Goal: Task Accomplishment & Management: Complete application form

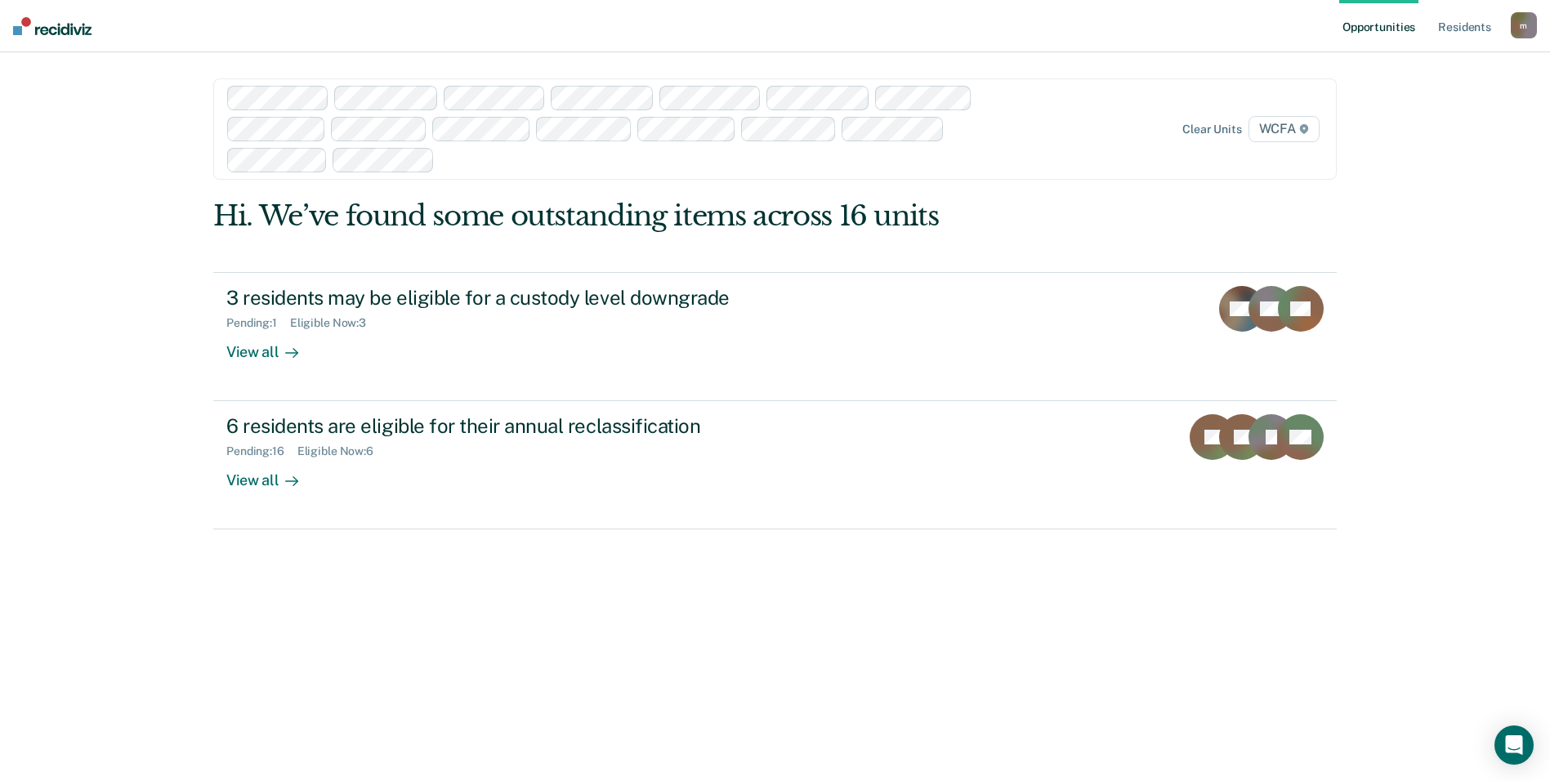
click at [535, 163] on div at bounding box center [717, 159] width 552 height 19
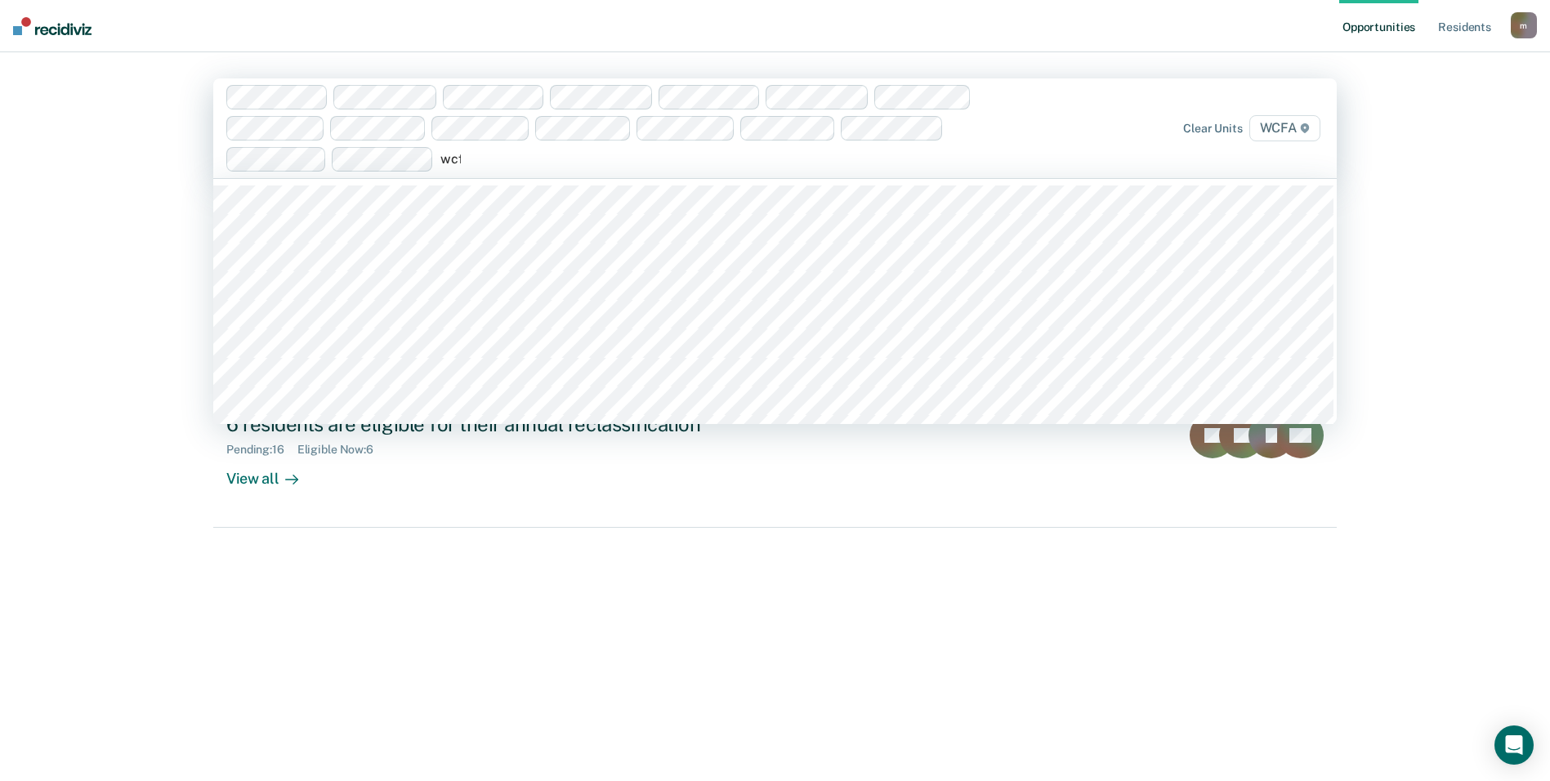
type input "wcfa"
click at [570, 163] on div at bounding box center [771, 159] width 444 height 19
type input "wcfa"
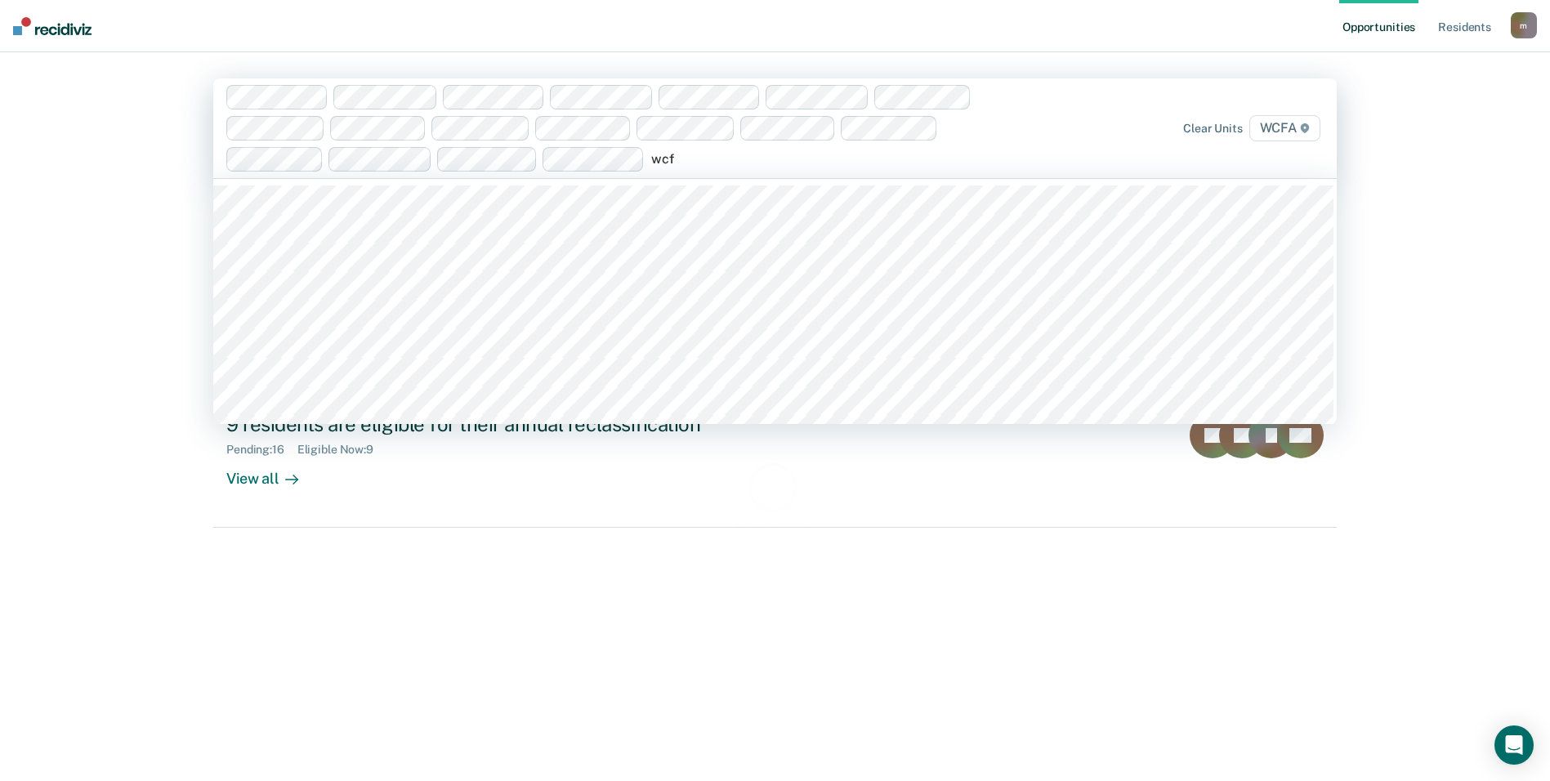
type input "wcfa"
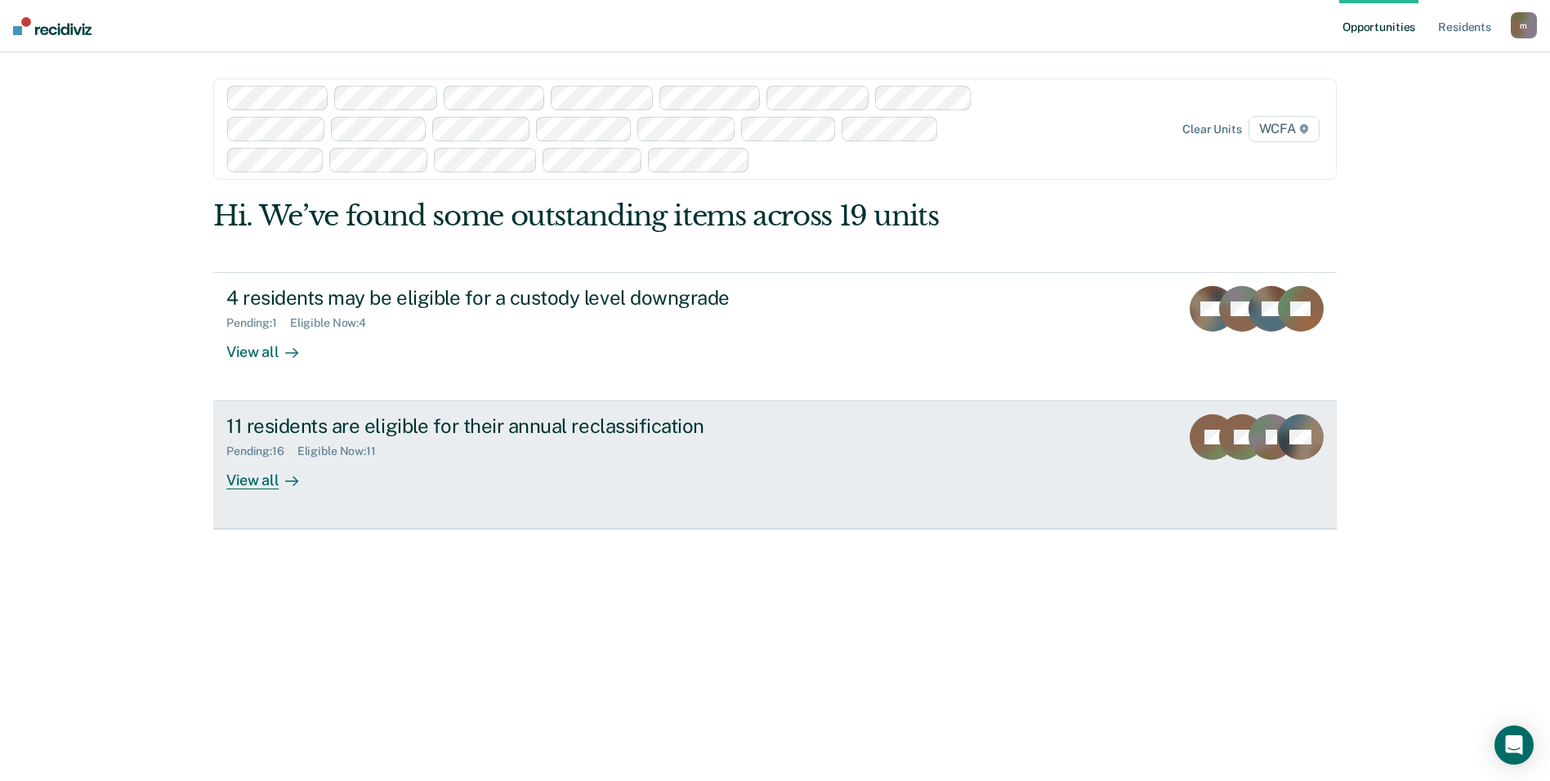
click at [378, 426] on div "11 residents are eligible for their annual reclassification" at bounding box center [513, 426] width 574 height 24
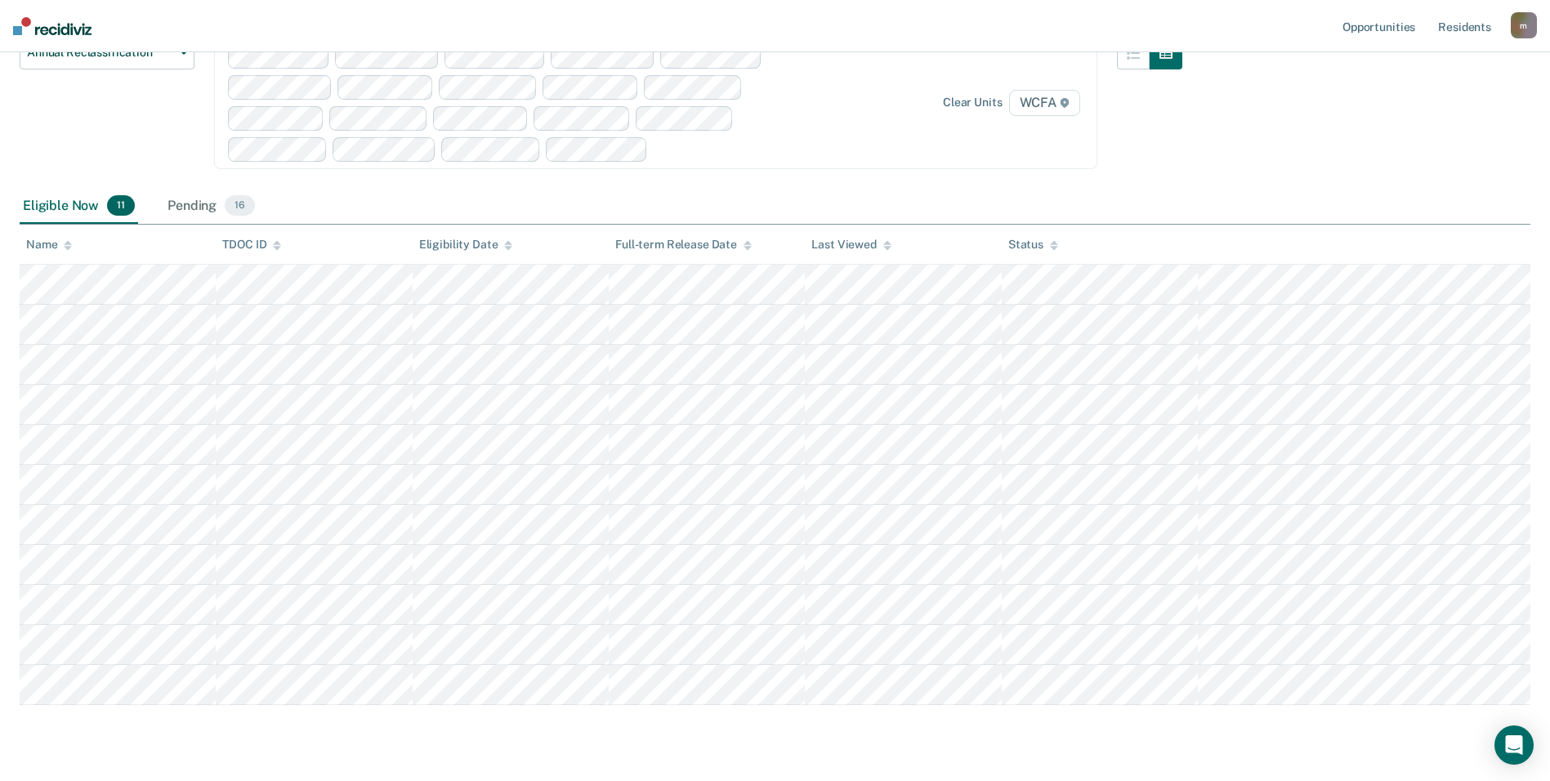
scroll to position [111, 0]
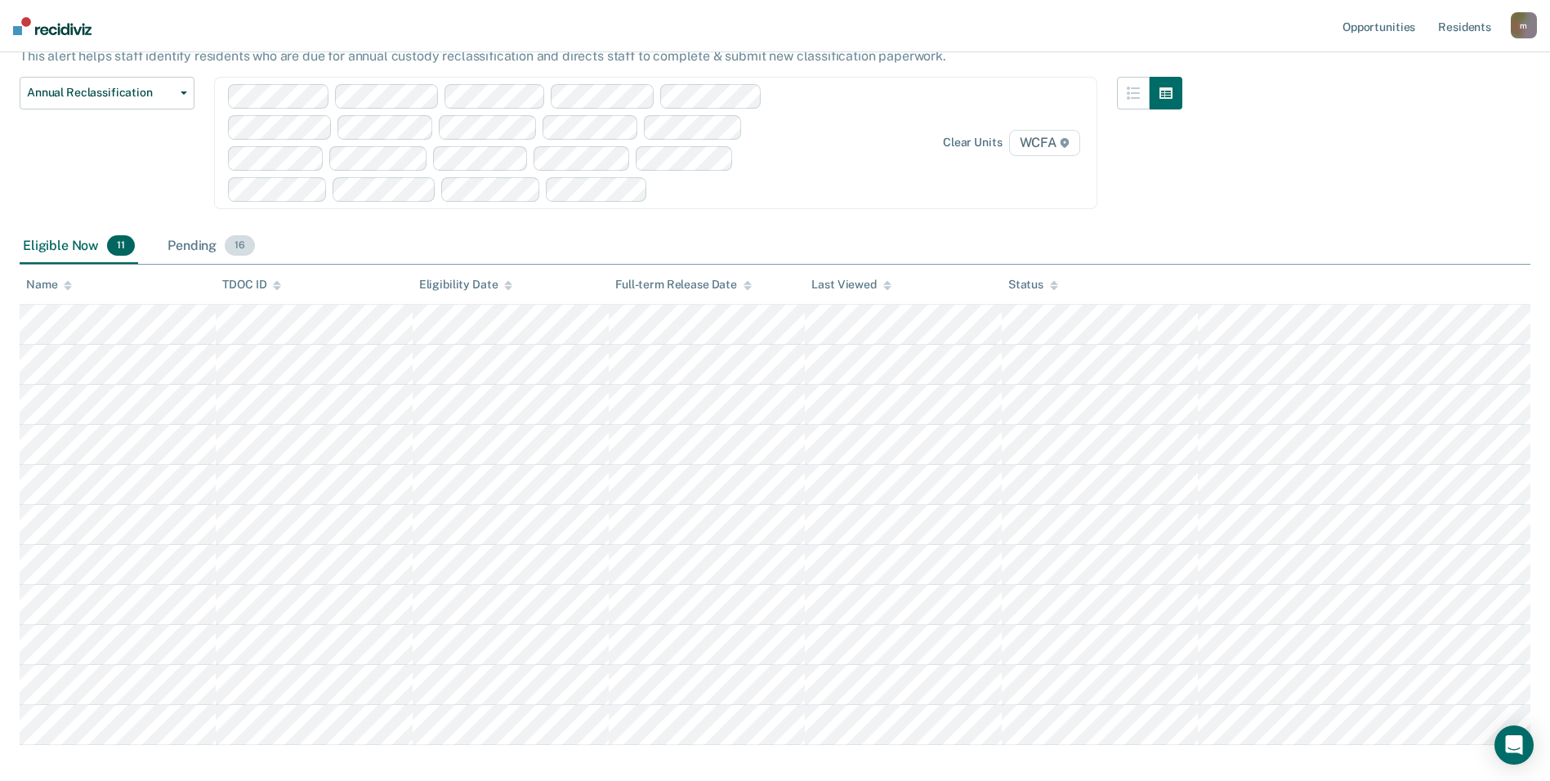
click at [211, 251] on div "Pending 16" at bounding box center [211, 247] width 94 height 36
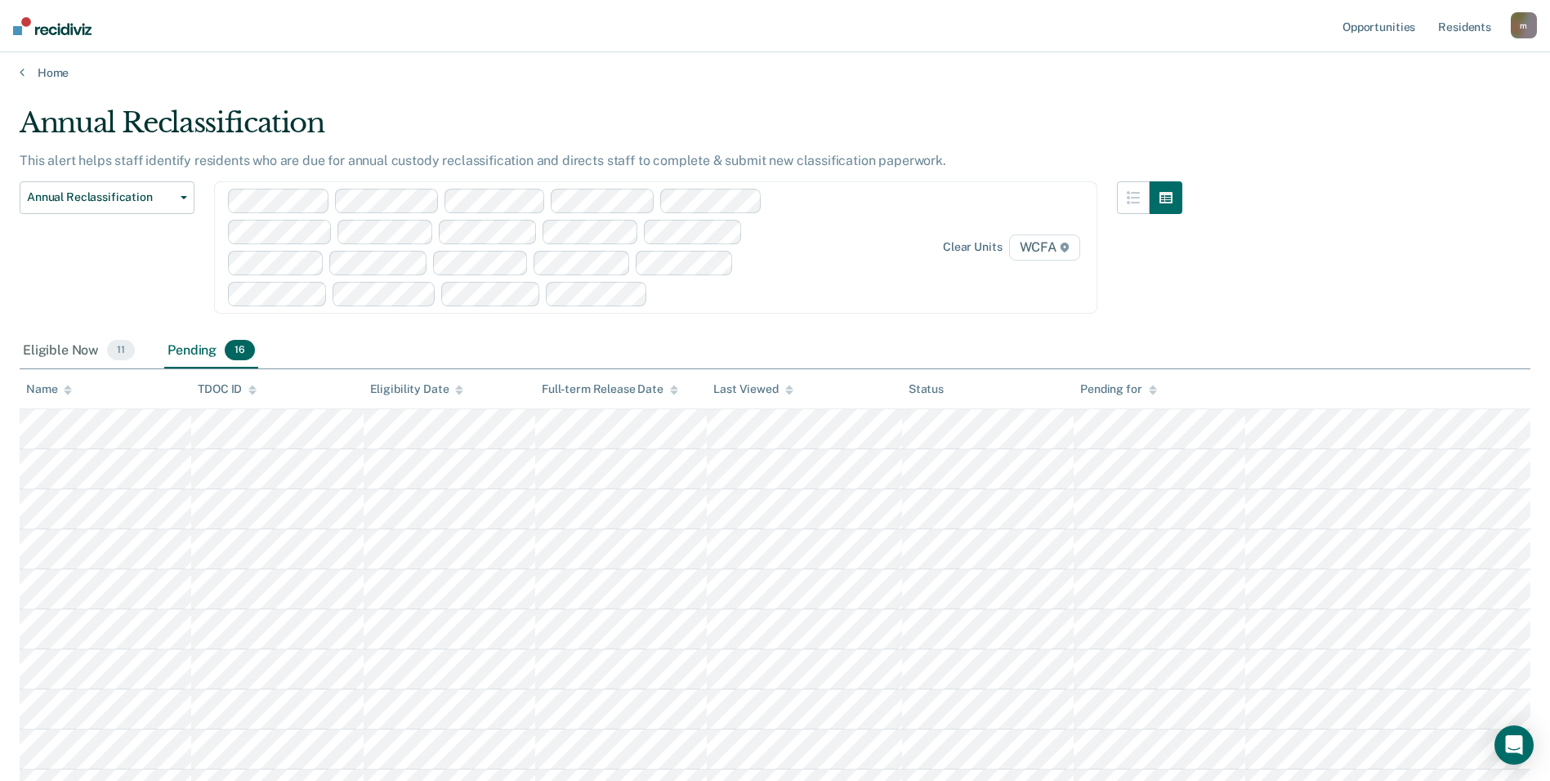
scroll to position [0, 0]
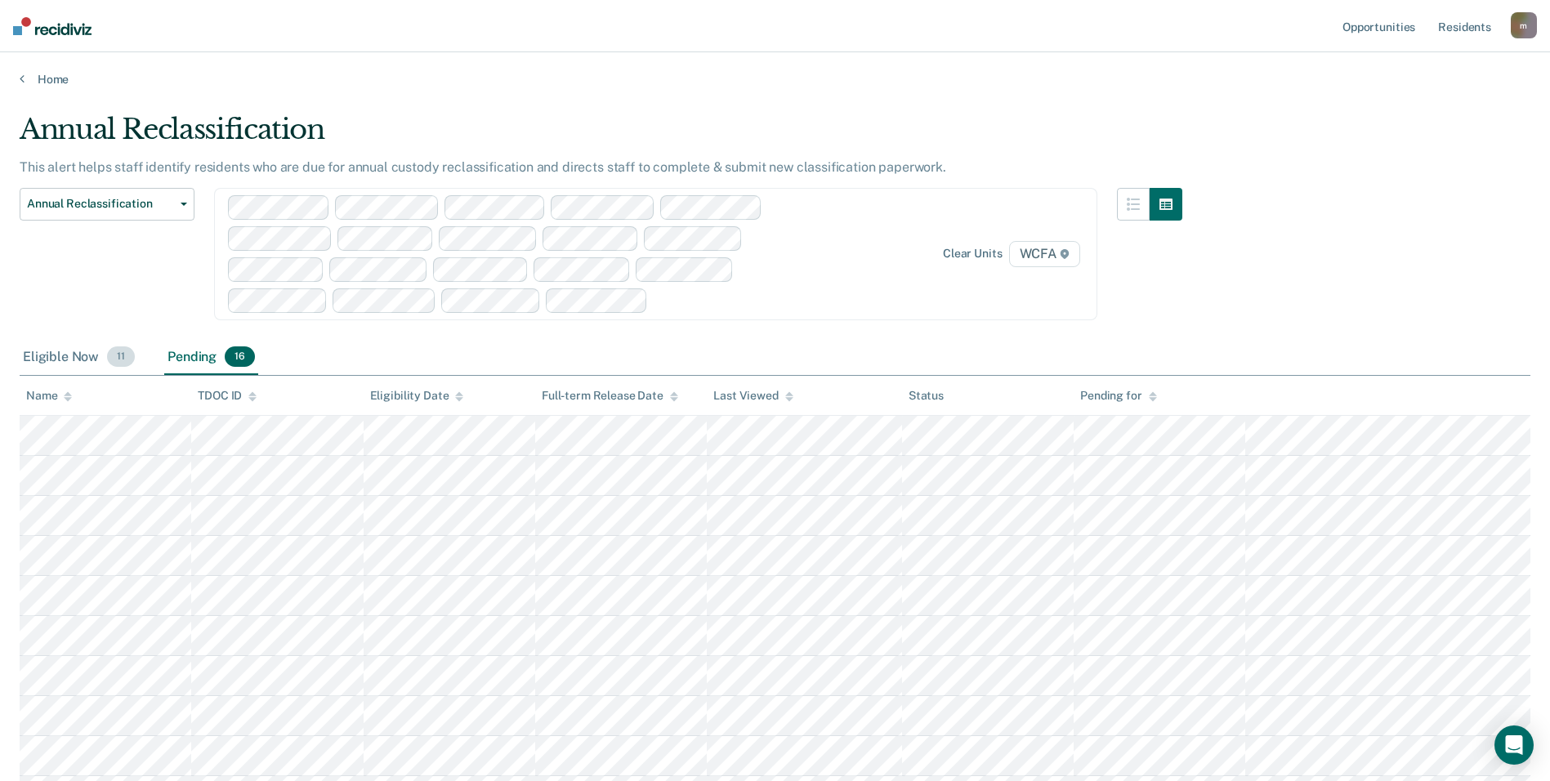
click at [70, 359] on div "Eligible Now 11" at bounding box center [79, 358] width 118 height 36
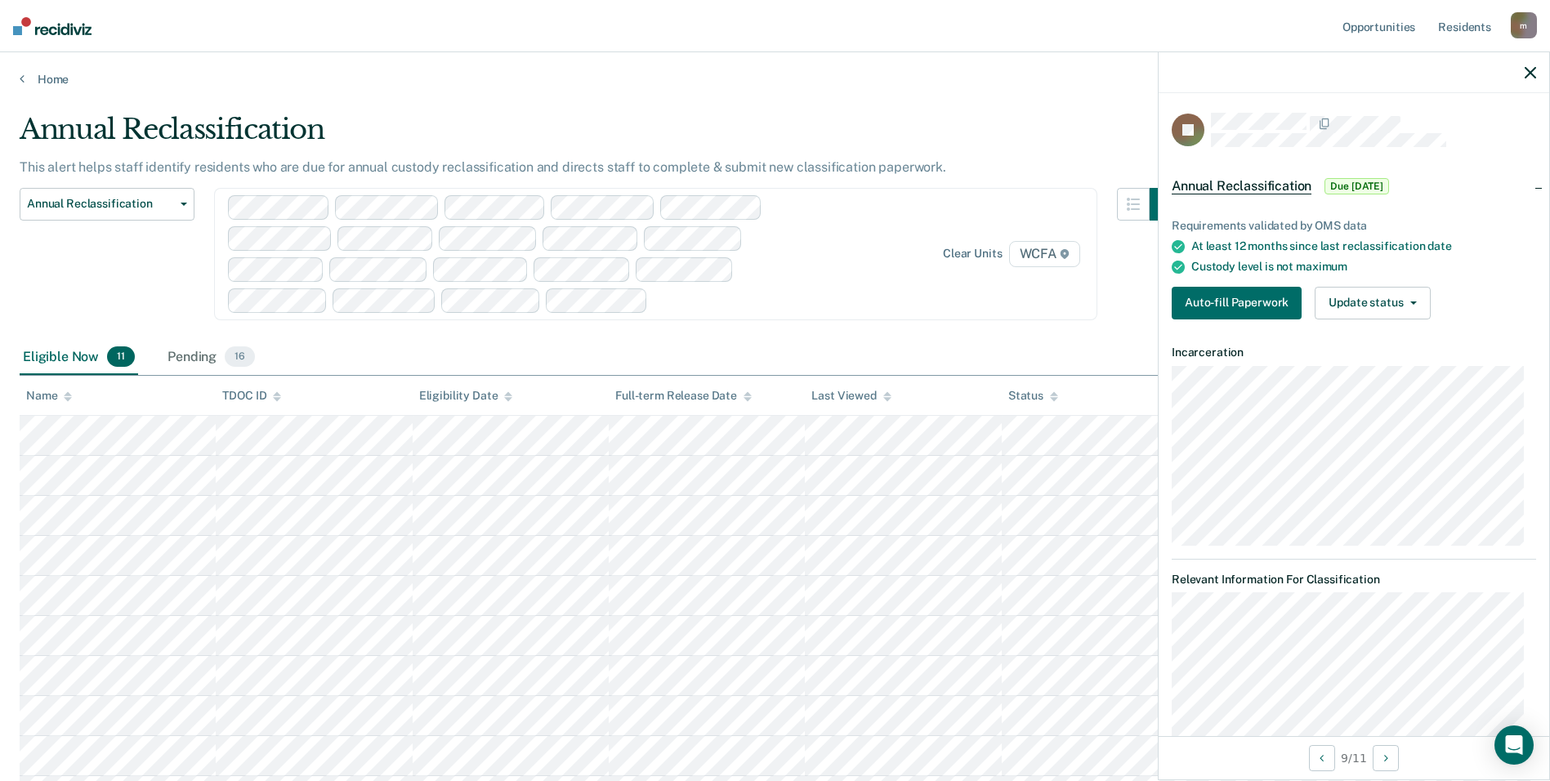
click at [739, 104] on main "Annual Reclassification This alert helps staff identify residents who are due f…" at bounding box center [775, 528] width 1550 height 882
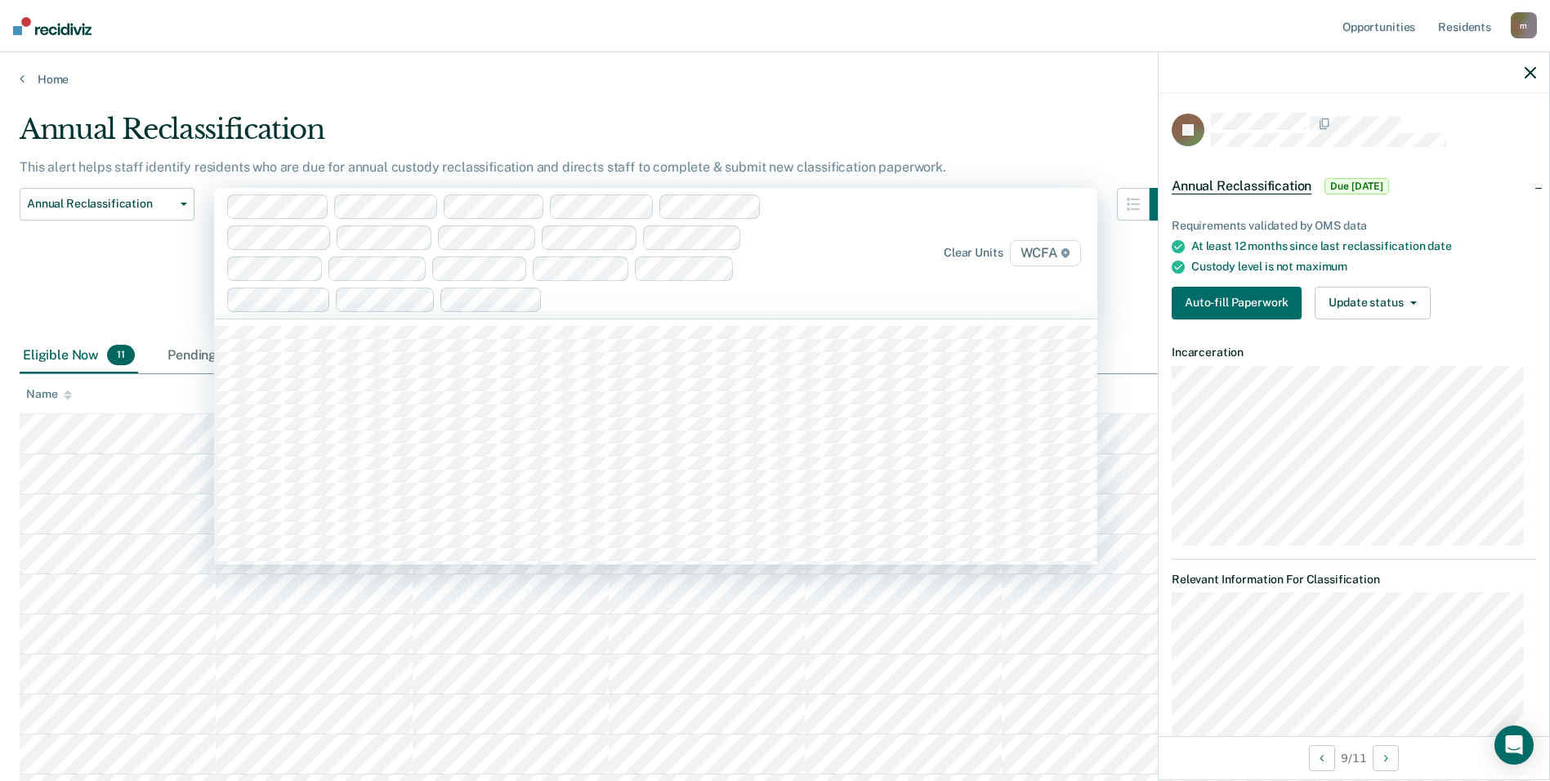
click at [712, 300] on div at bounding box center [687, 299] width 276 height 19
type input "wcfa"
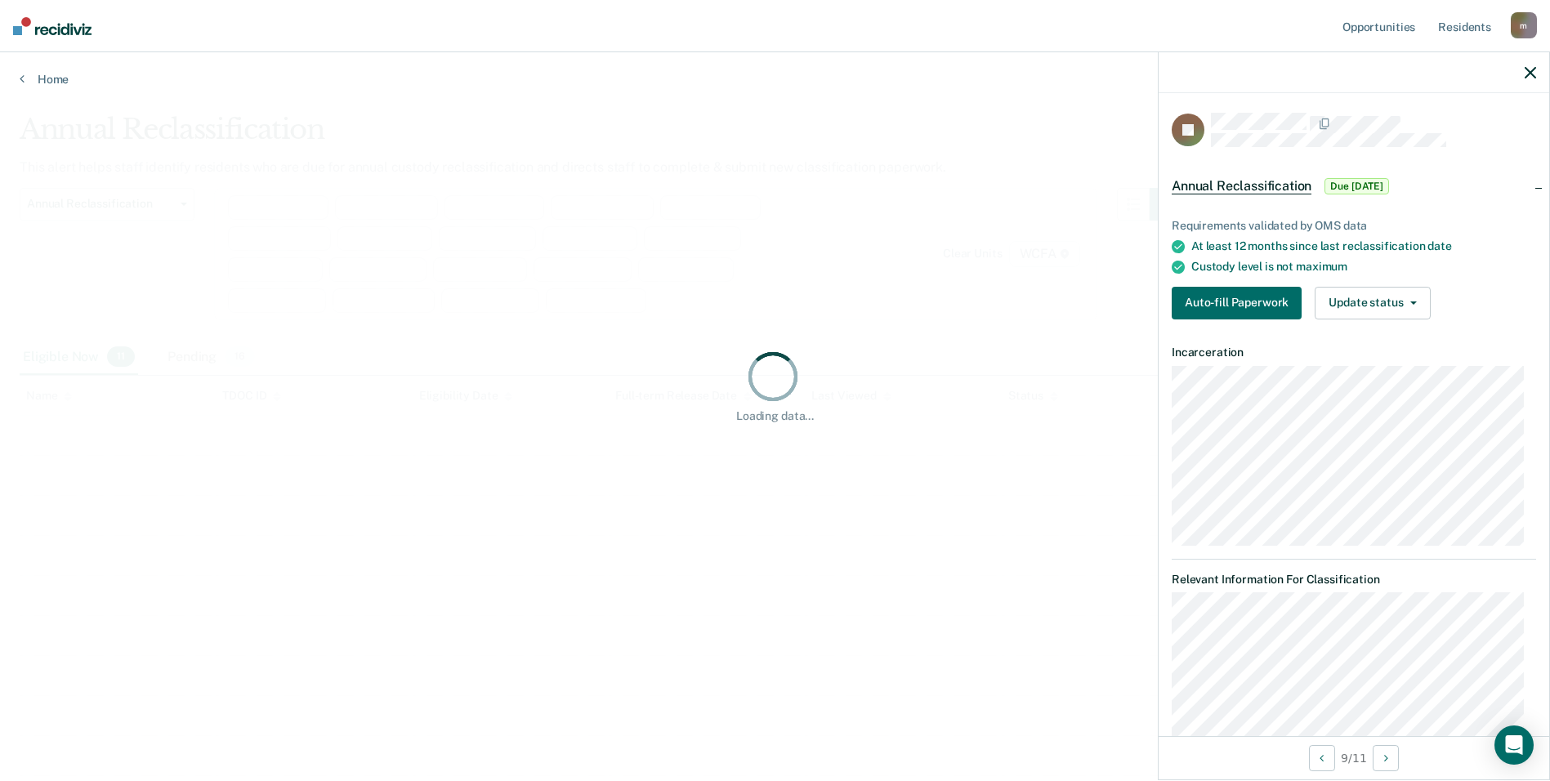
scroll to position [75, 0]
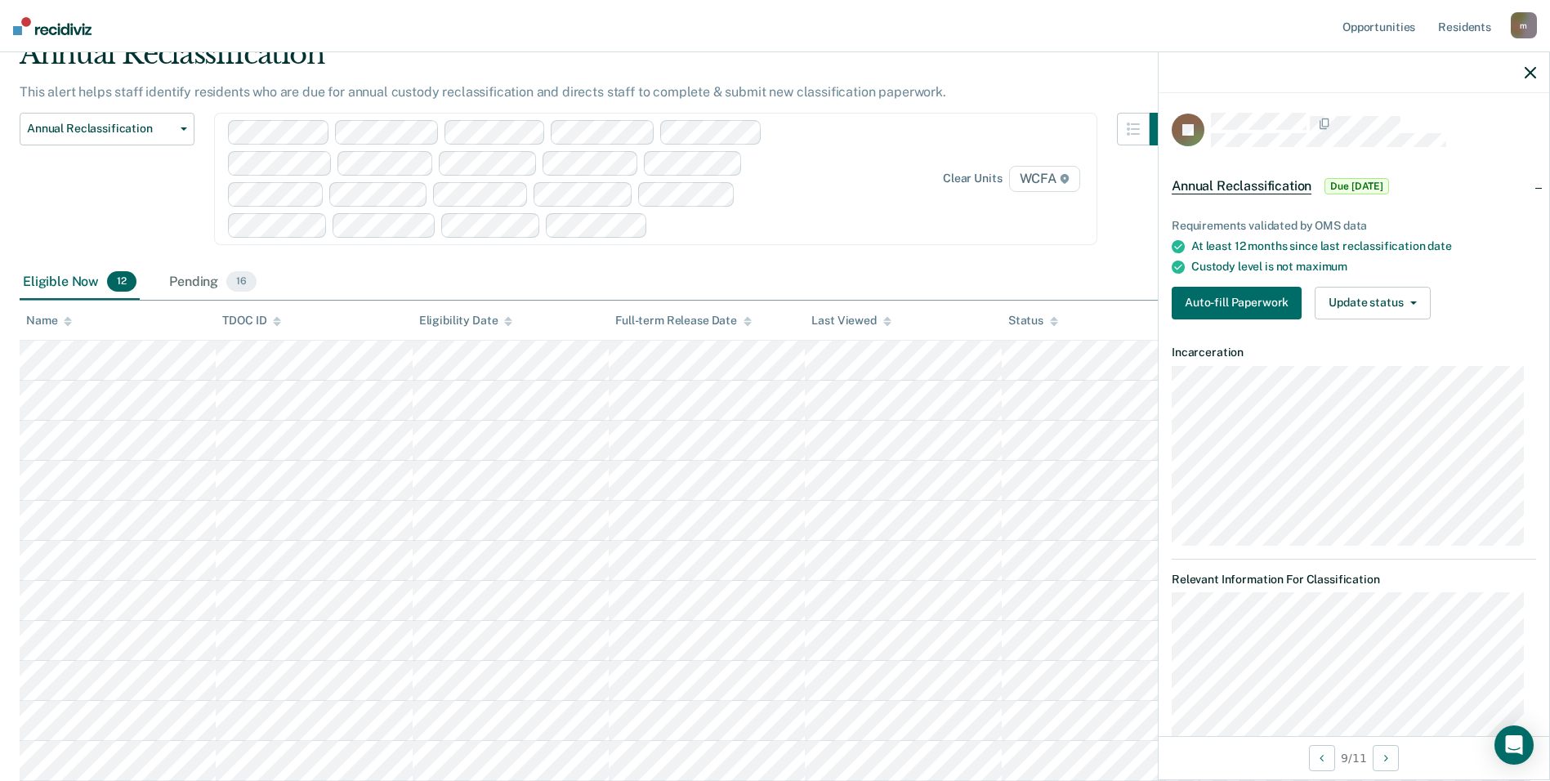
click at [999, 60] on div "Annual Reclassification" at bounding box center [601, 61] width 1163 height 47
click at [1530, 72] on icon "button" at bounding box center [1530, 72] width 11 height 11
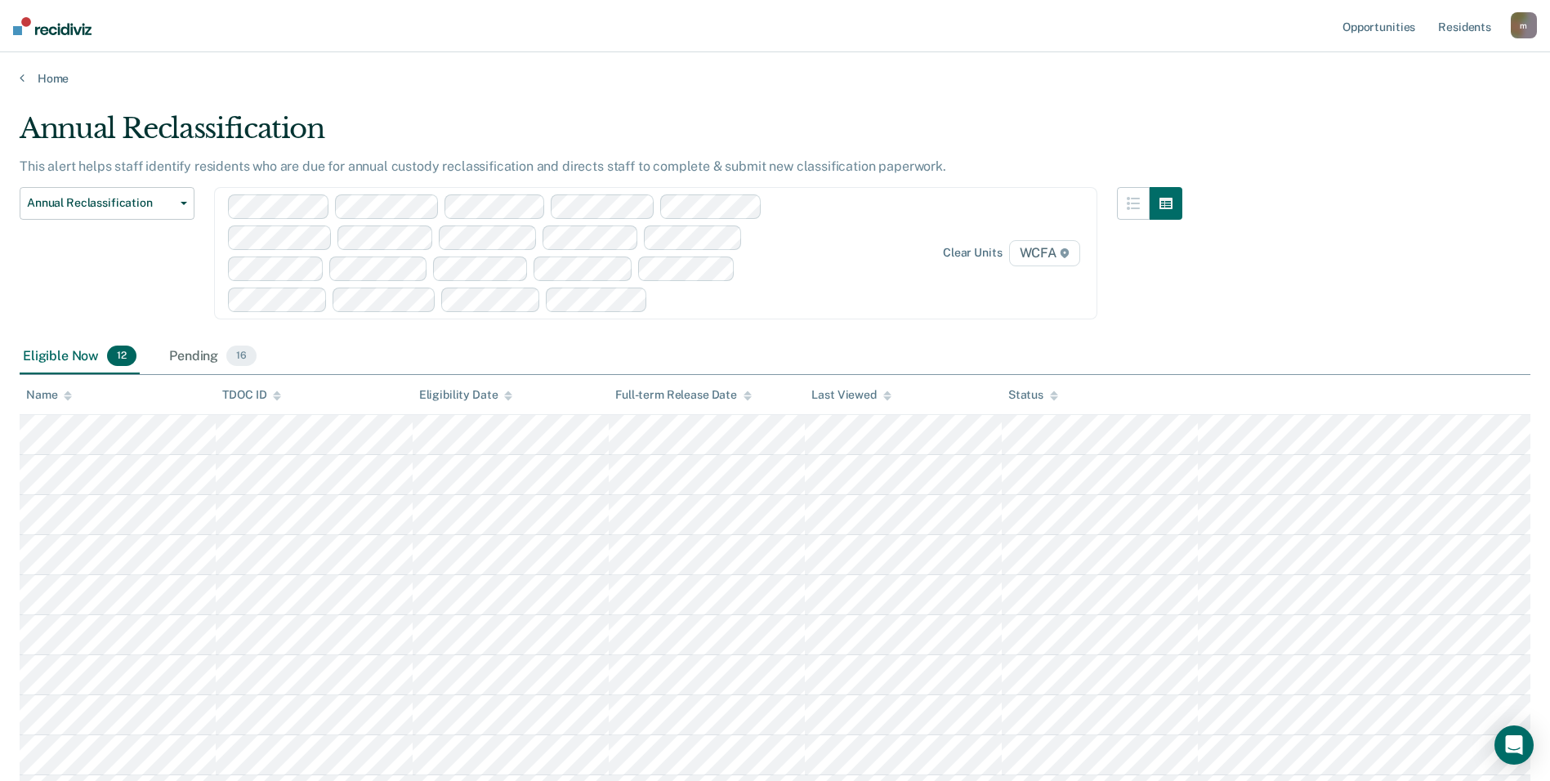
scroll to position [0, 0]
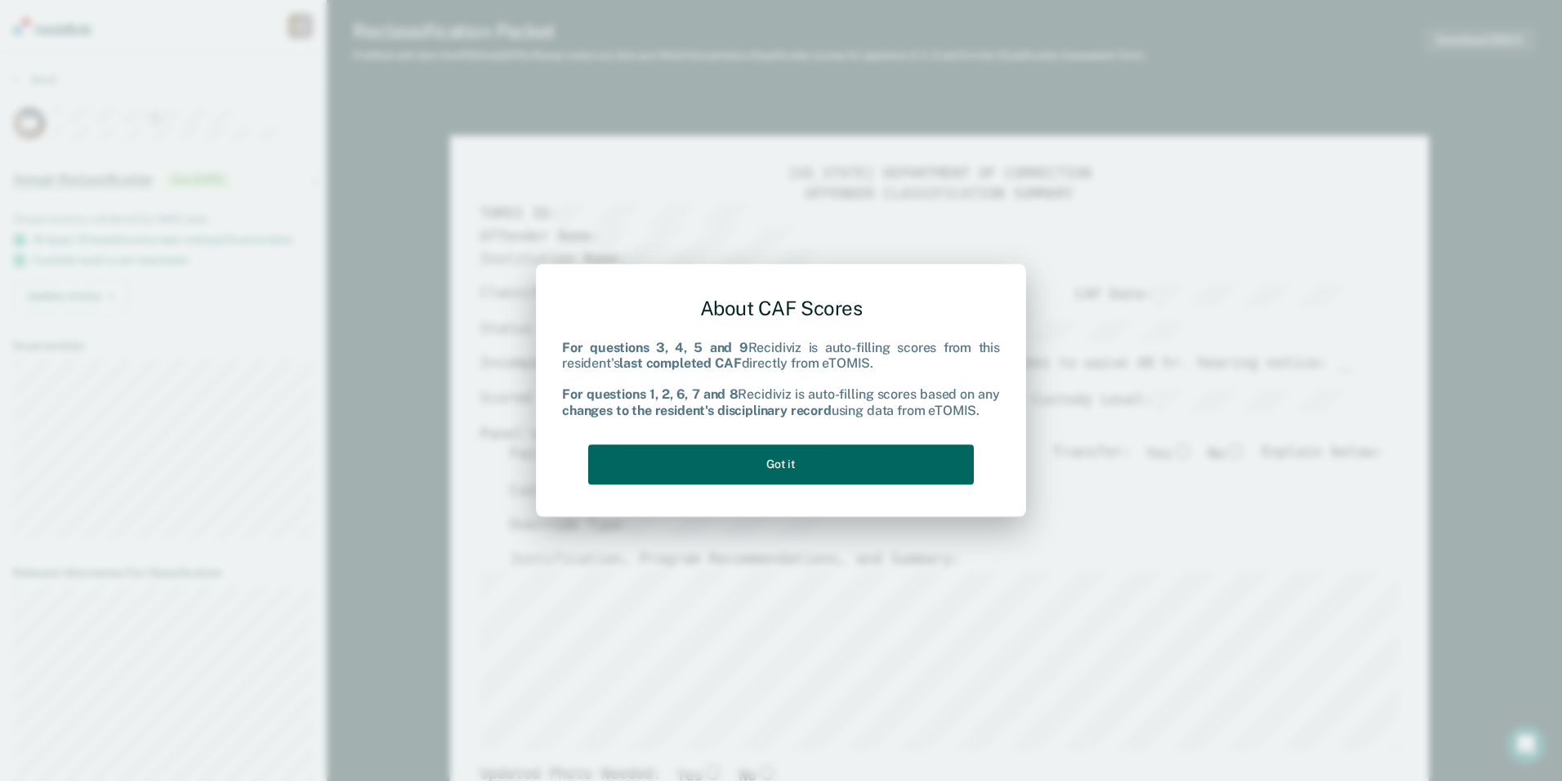
click at [774, 473] on button "Got it" at bounding box center [781, 464] width 386 height 40
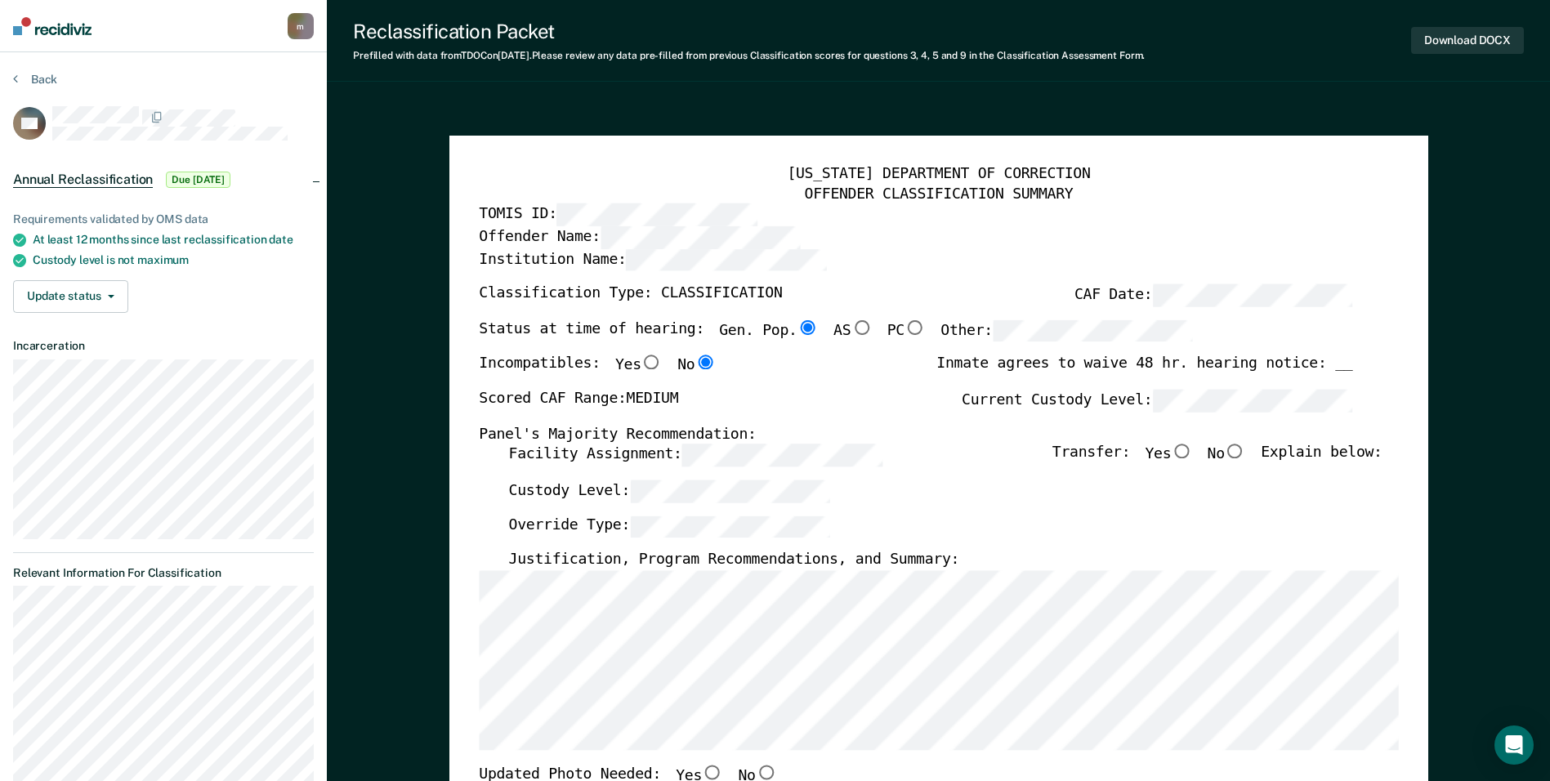
click at [1242, 453] on input "No" at bounding box center [1235, 451] width 21 height 15
type textarea "x"
radio input "true"
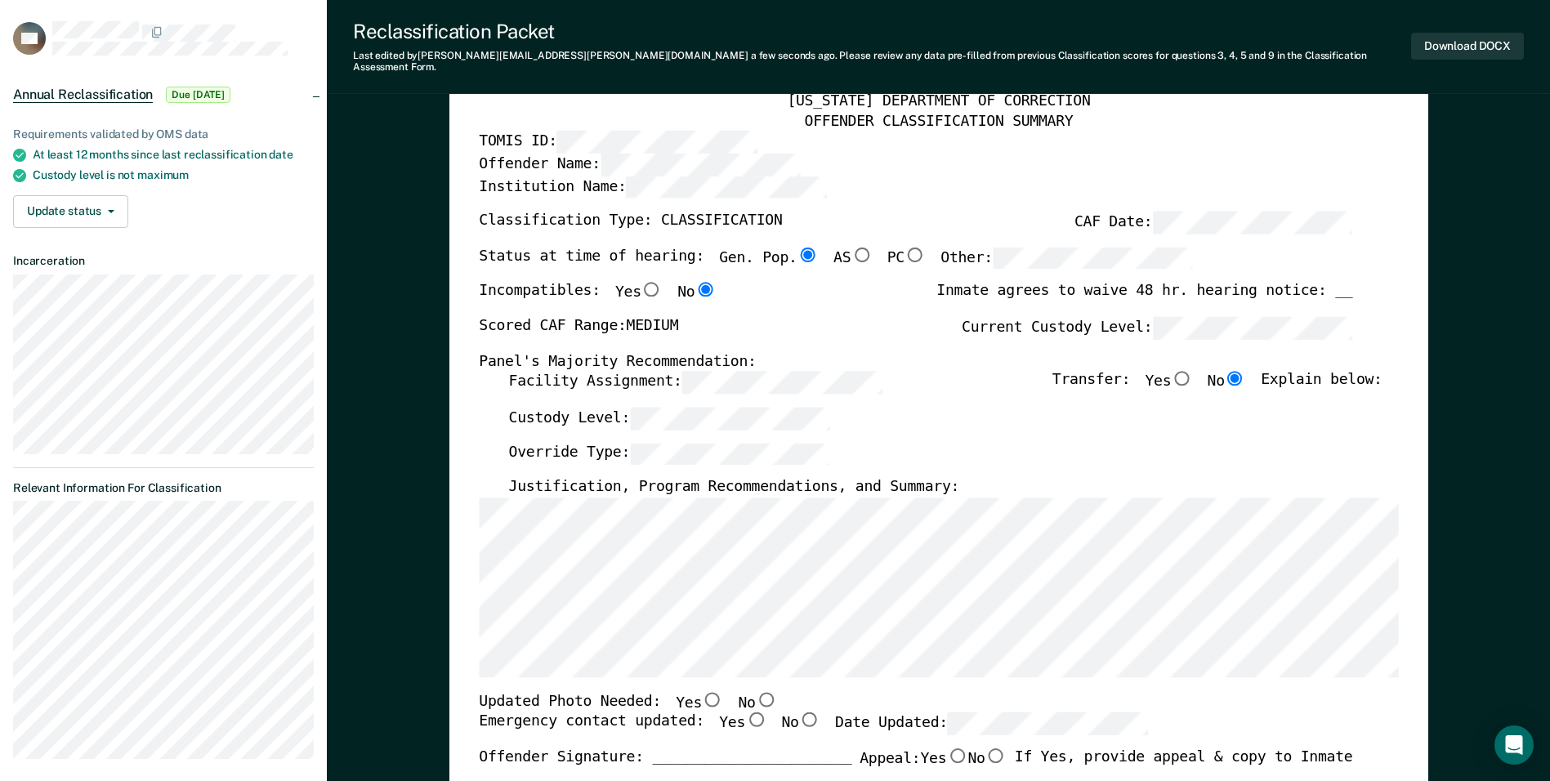
scroll to position [163, 0]
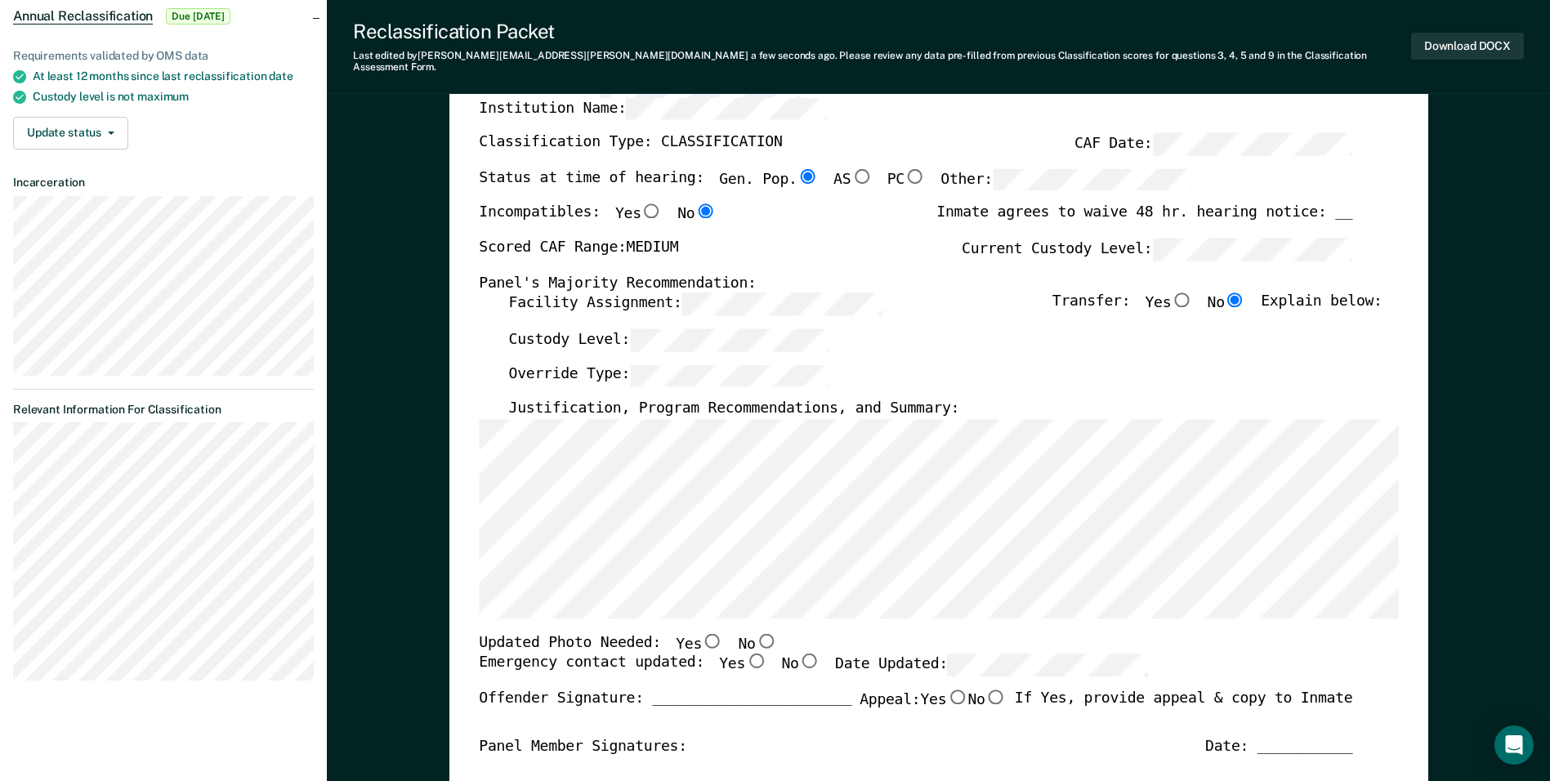
click at [745, 654] on input "Yes" at bounding box center [755, 661] width 21 height 15
type textarea "x"
radio input "true"
drag, startPoint x: 695, startPoint y: 630, endPoint x: 667, endPoint y: 616, distance: 31.1
click at [702, 633] on input "Yes" at bounding box center [712, 640] width 21 height 15
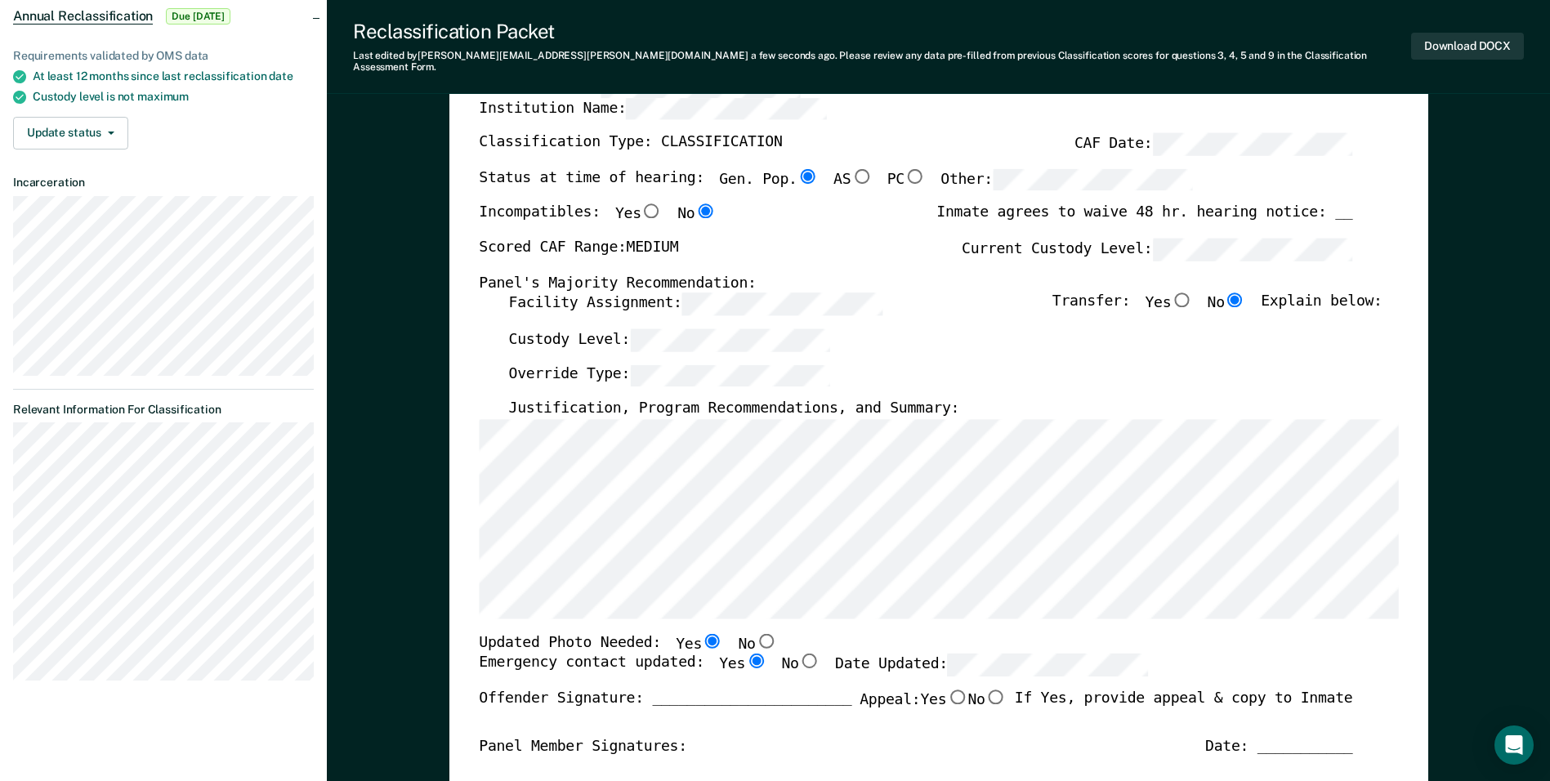
type textarea "x"
radio input "true"
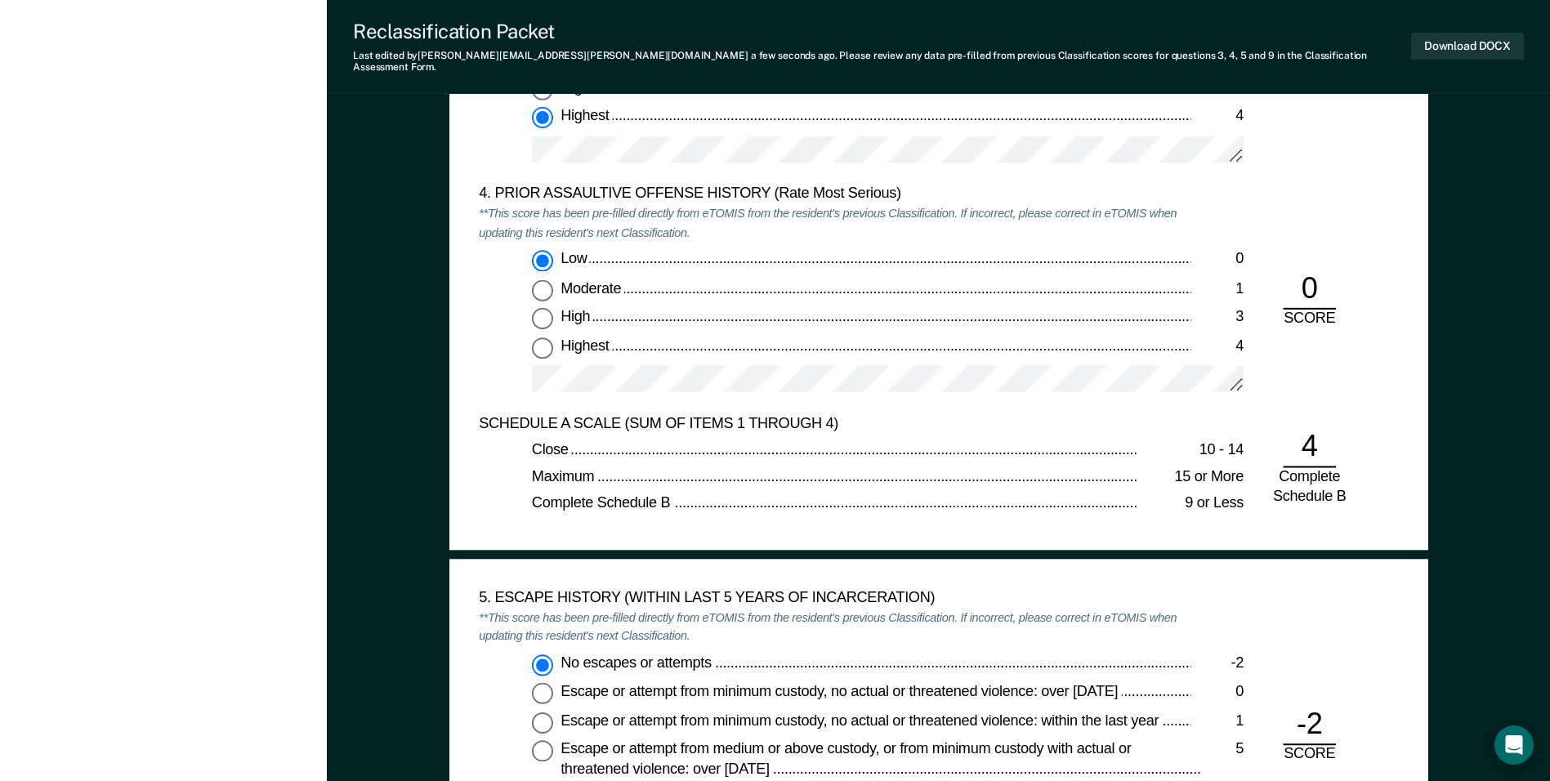
scroll to position [2124, 0]
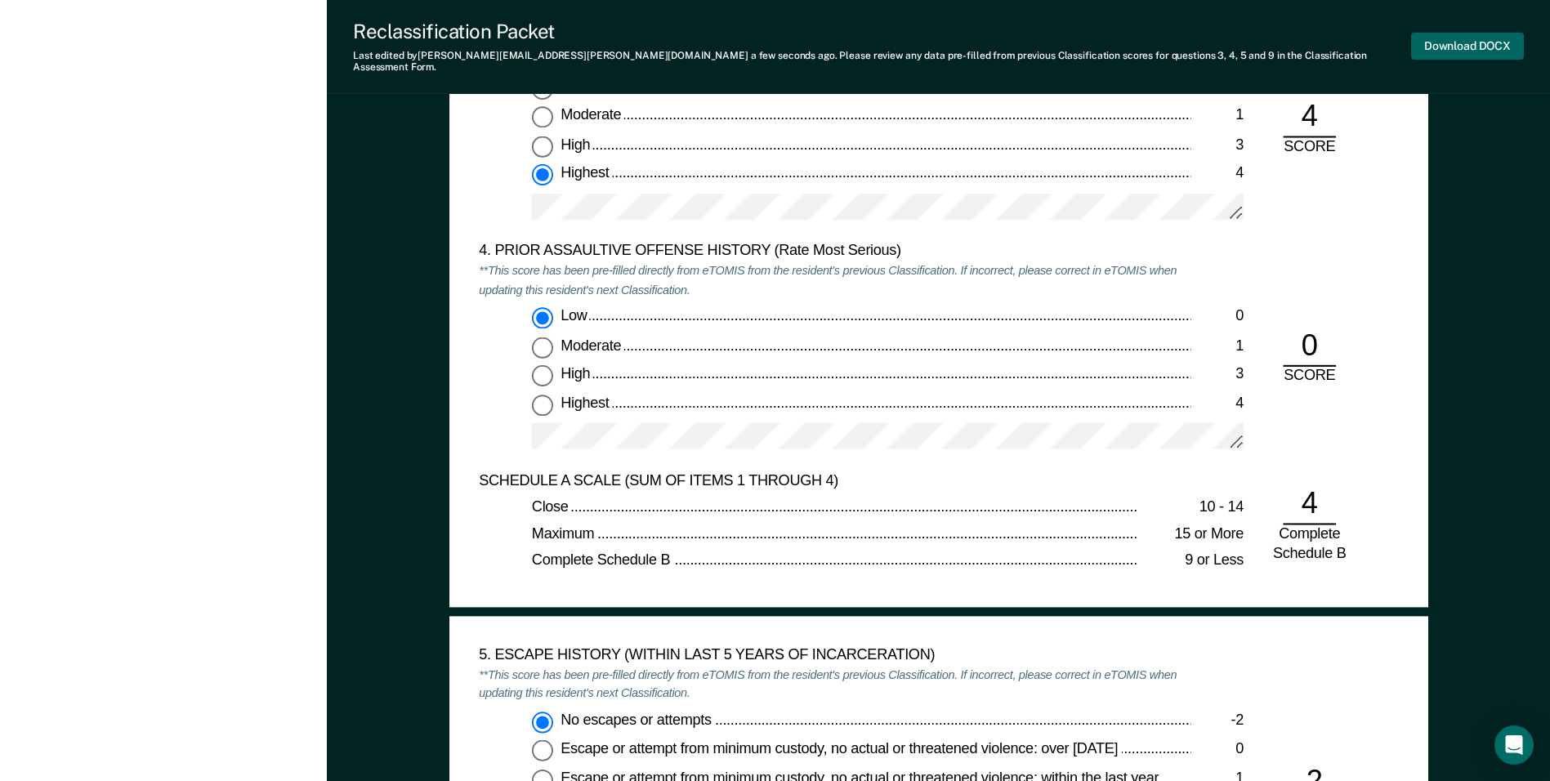
click at [1453, 39] on button "Download DOCX" at bounding box center [1467, 46] width 113 height 27
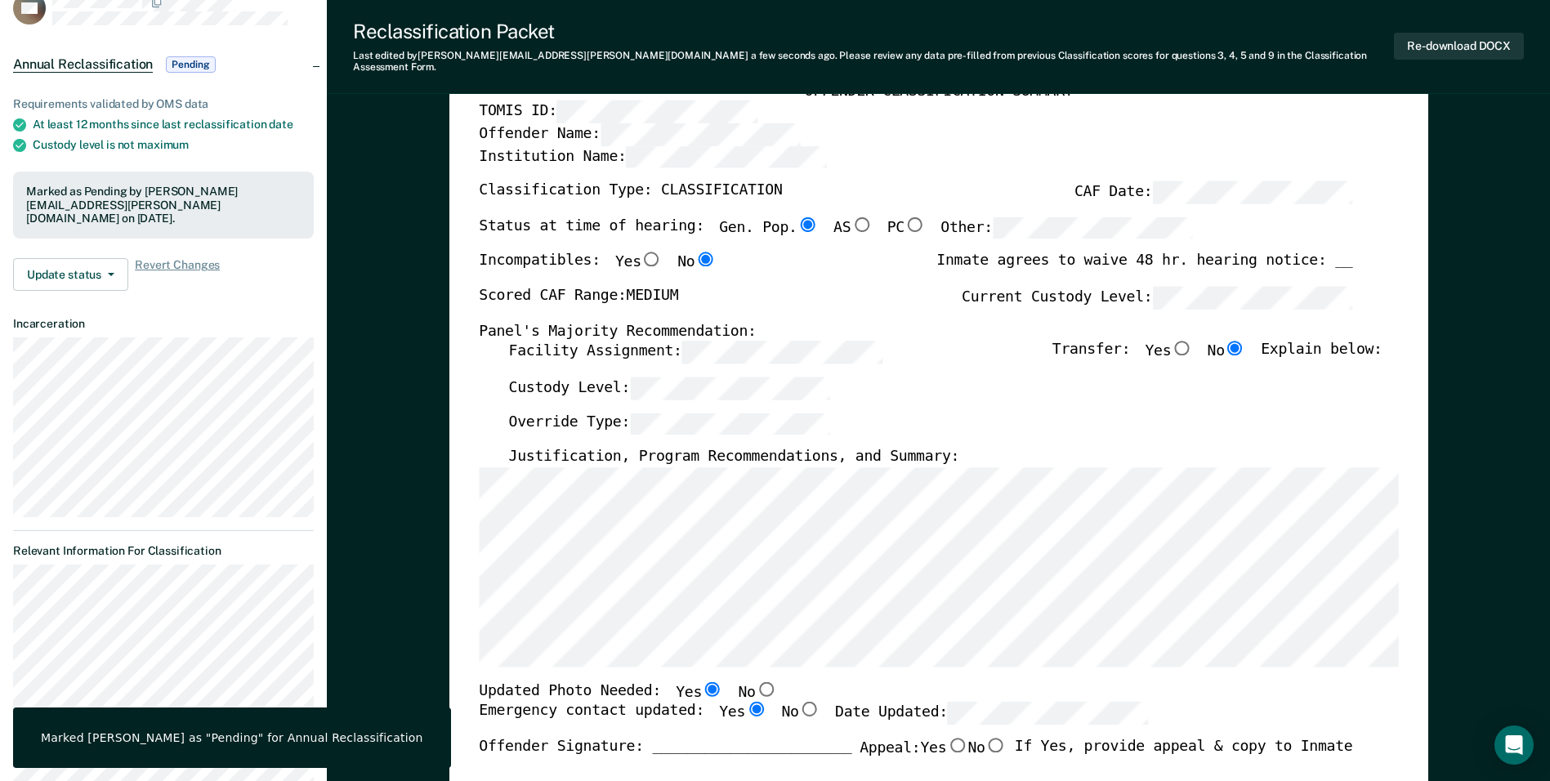
scroll to position [0, 0]
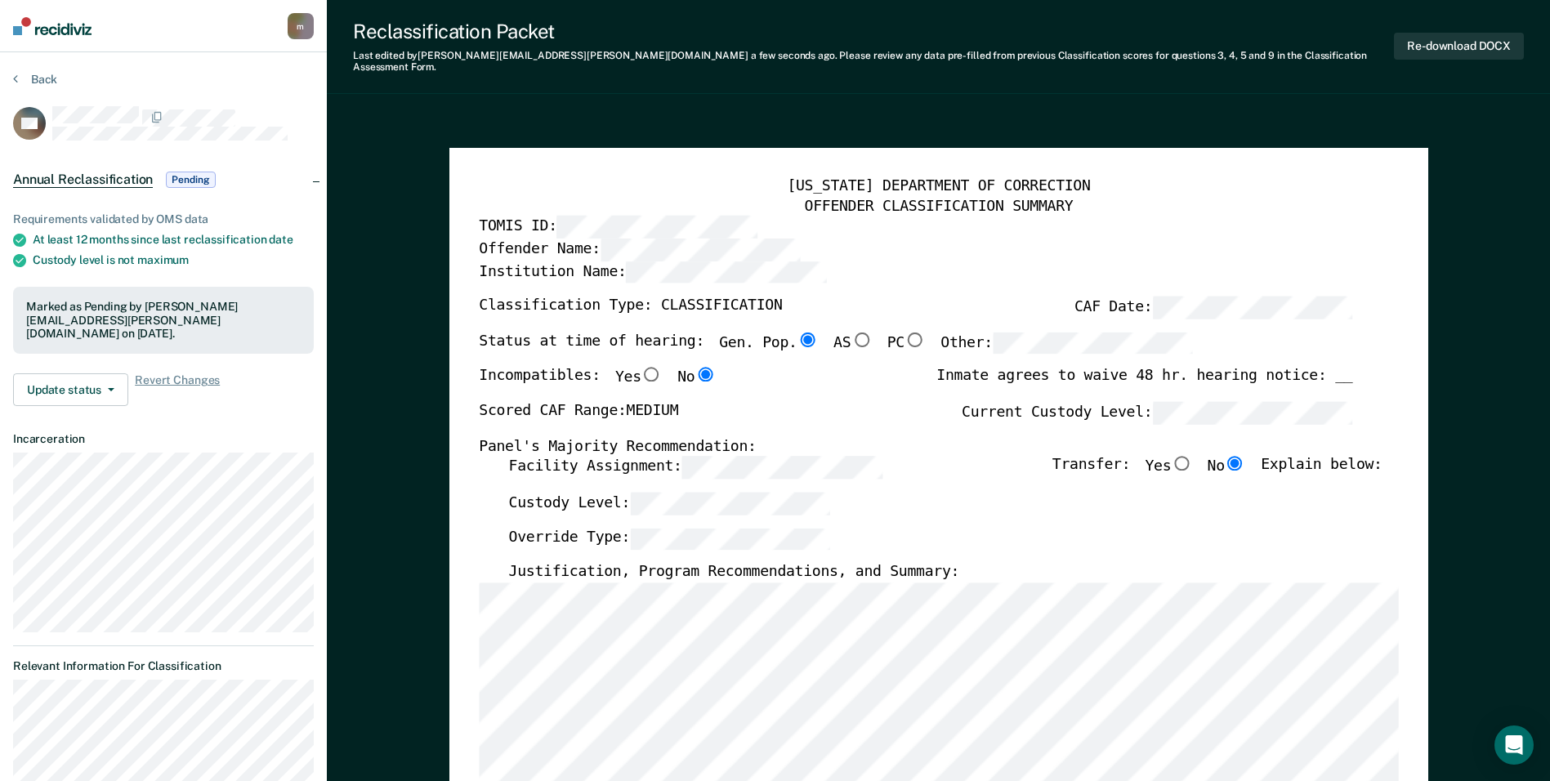
click at [37, 67] on section "Back HS Annual Reclassification Pending Requirements validated by OMS data At l…" at bounding box center [163, 511] width 327 height 918
click at [36, 77] on button "Back" at bounding box center [35, 79] width 44 height 15
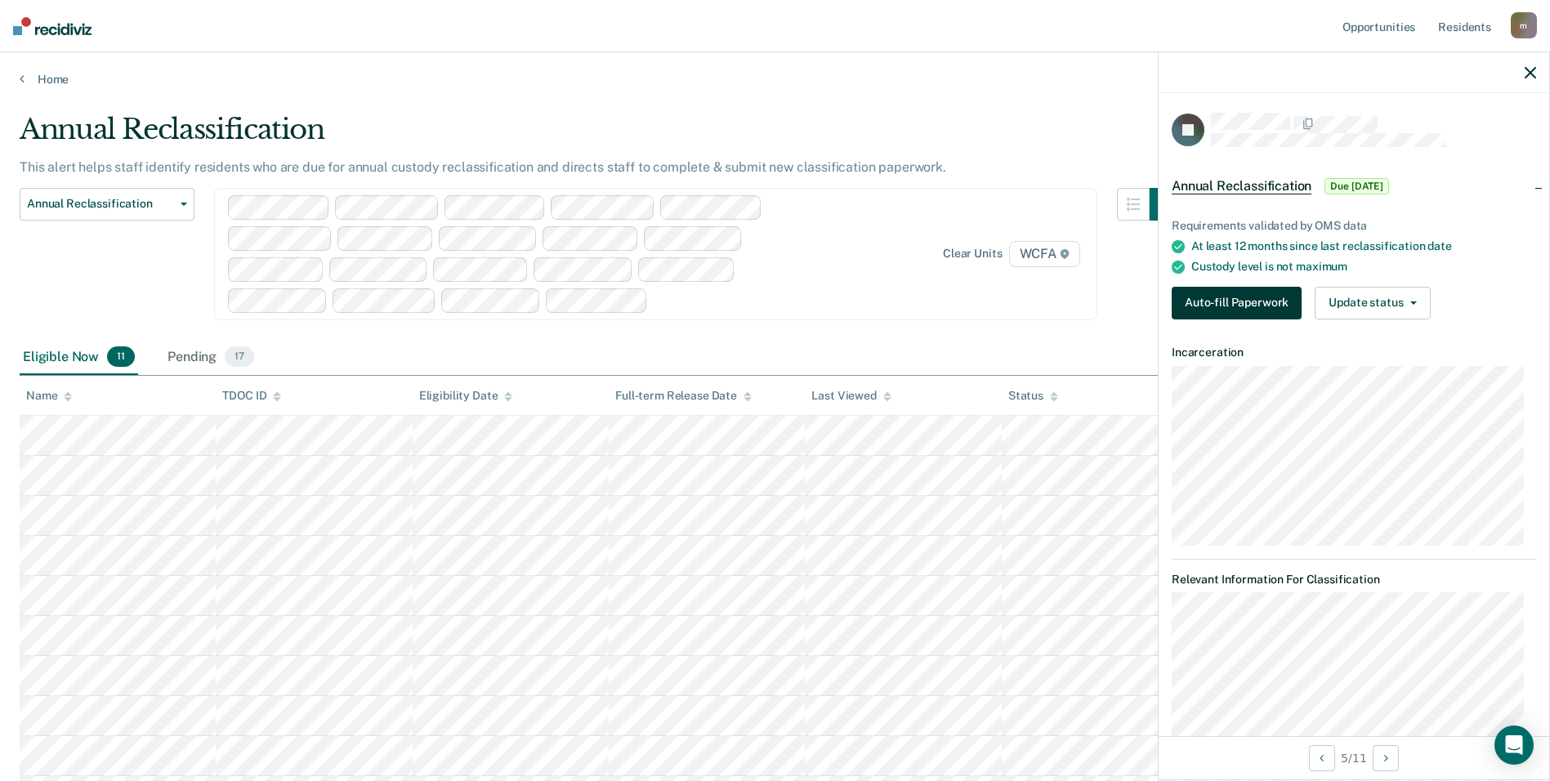
click at [1259, 302] on button "Auto-fill Paperwork" at bounding box center [1237, 303] width 130 height 33
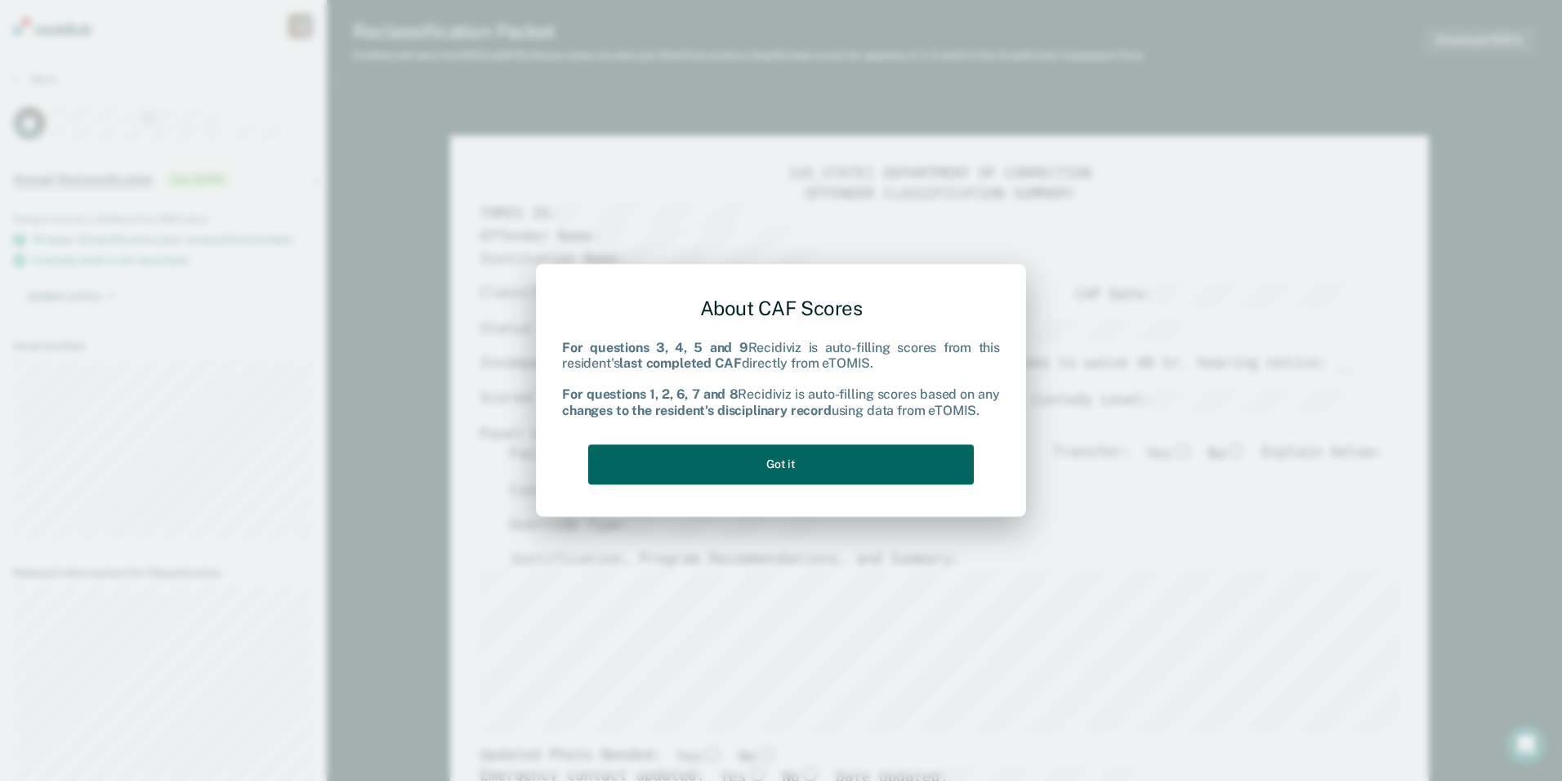
click at [736, 464] on button "Got it" at bounding box center [781, 464] width 386 height 40
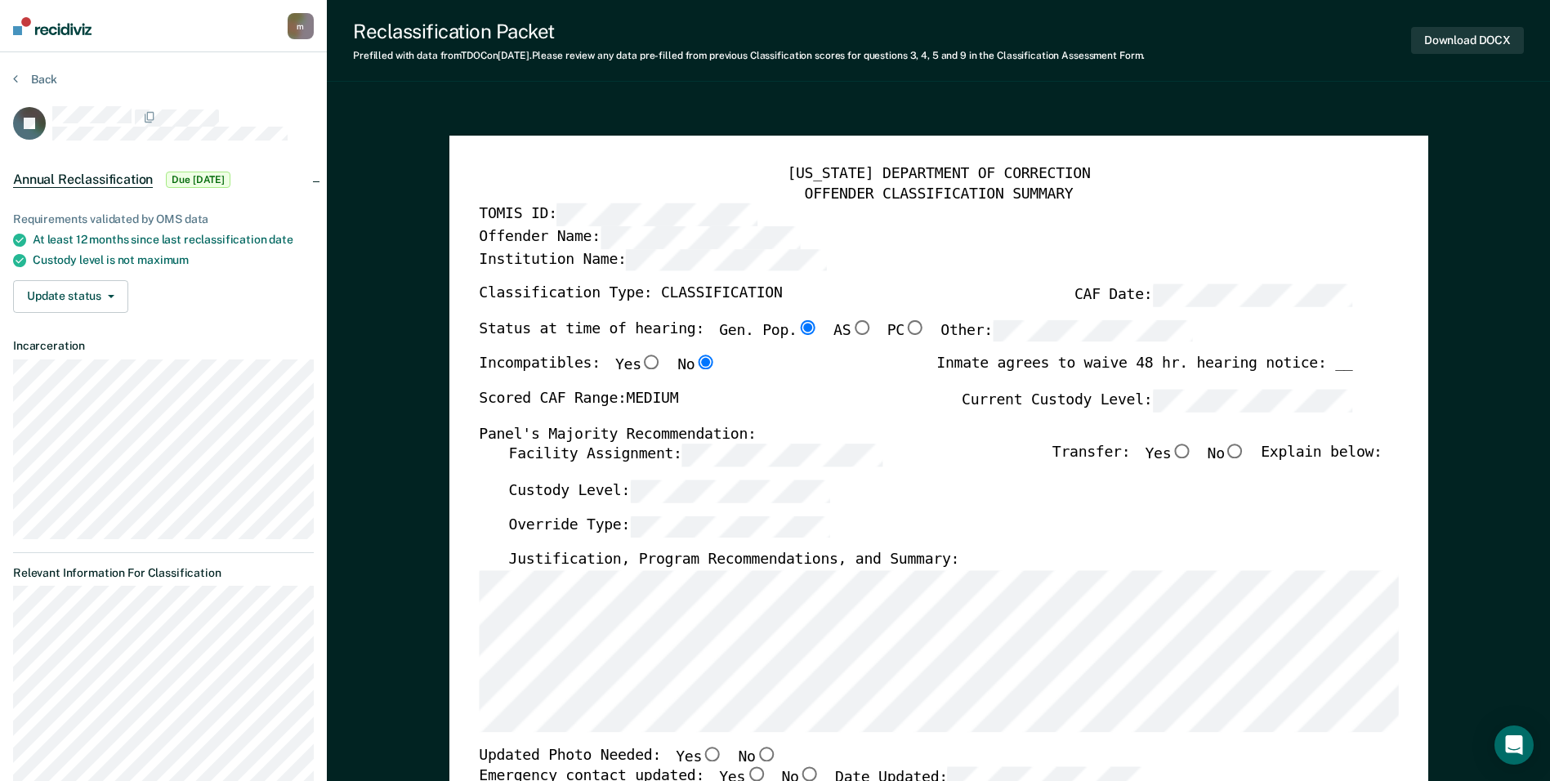
click at [1243, 453] on input "No" at bounding box center [1235, 451] width 21 height 15
type textarea "x"
radio input "true"
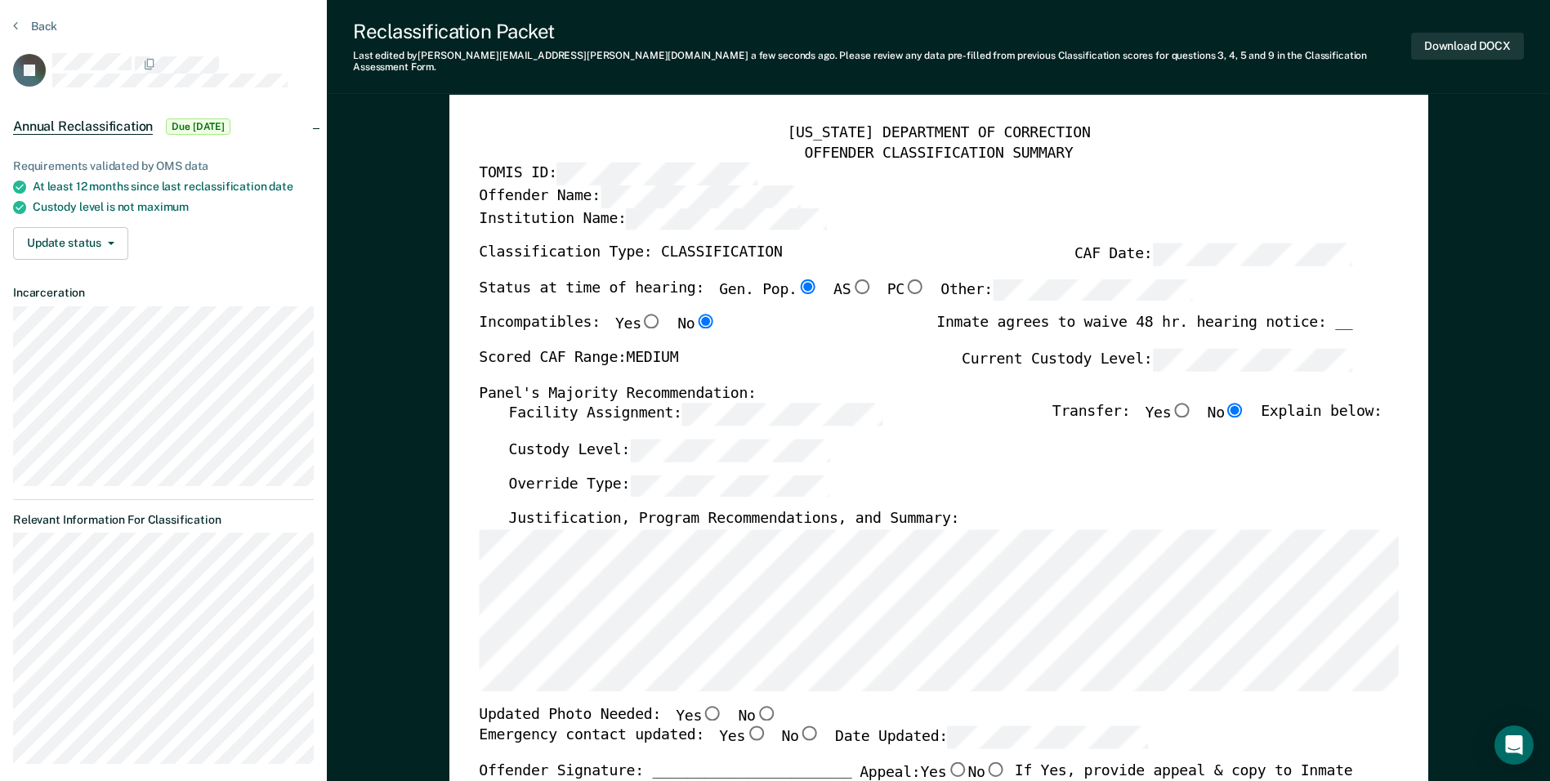
scroll to position [82, 0]
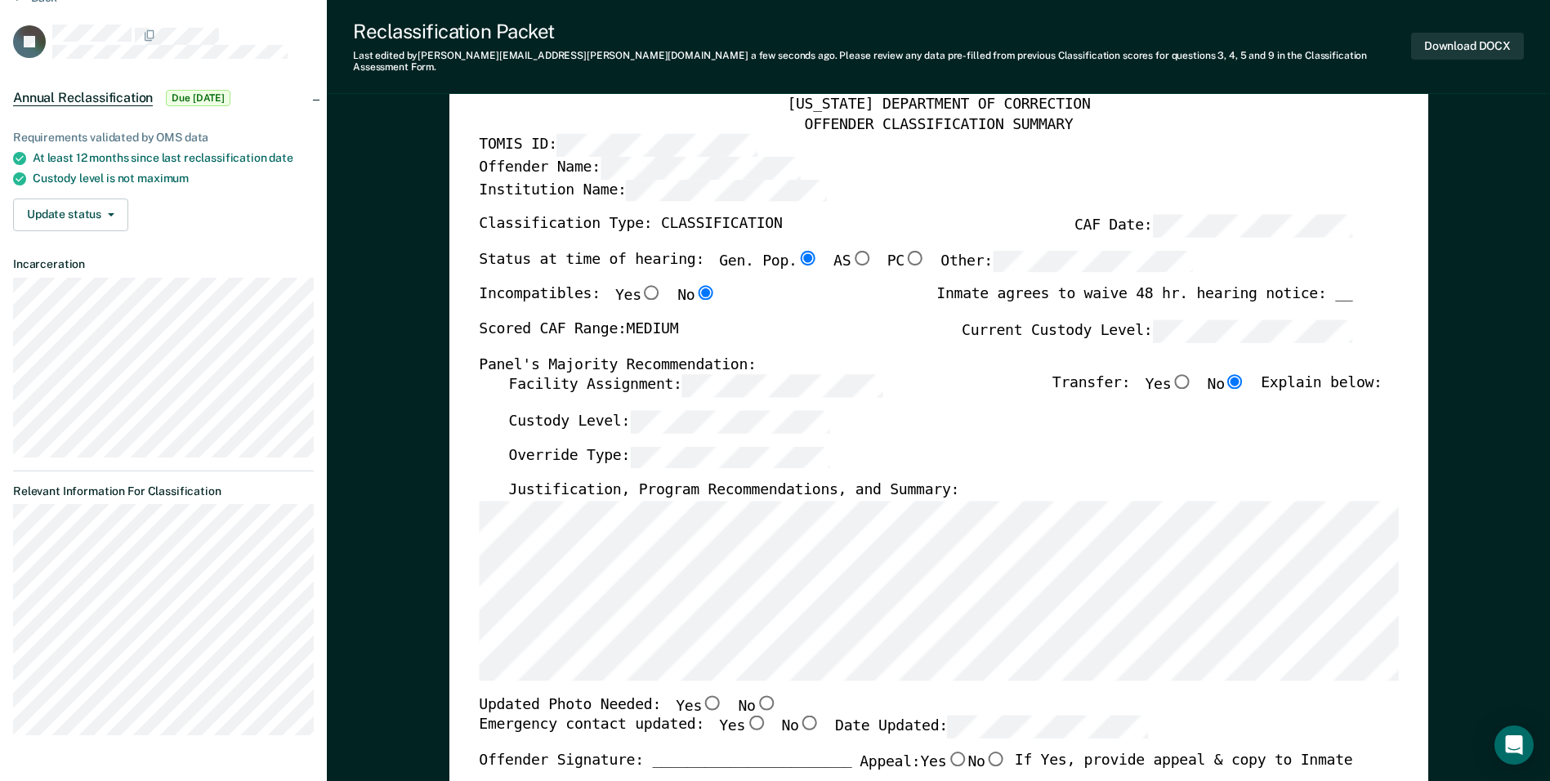
click at [755, 695] on input "No" at bounding box center [765, 702] width 21 height 15
type textarea "x"
radio input "true"
click at [745, 716] on input "Yes" at bounding box center [755, 723] width 21 height 15
type textarea "x"
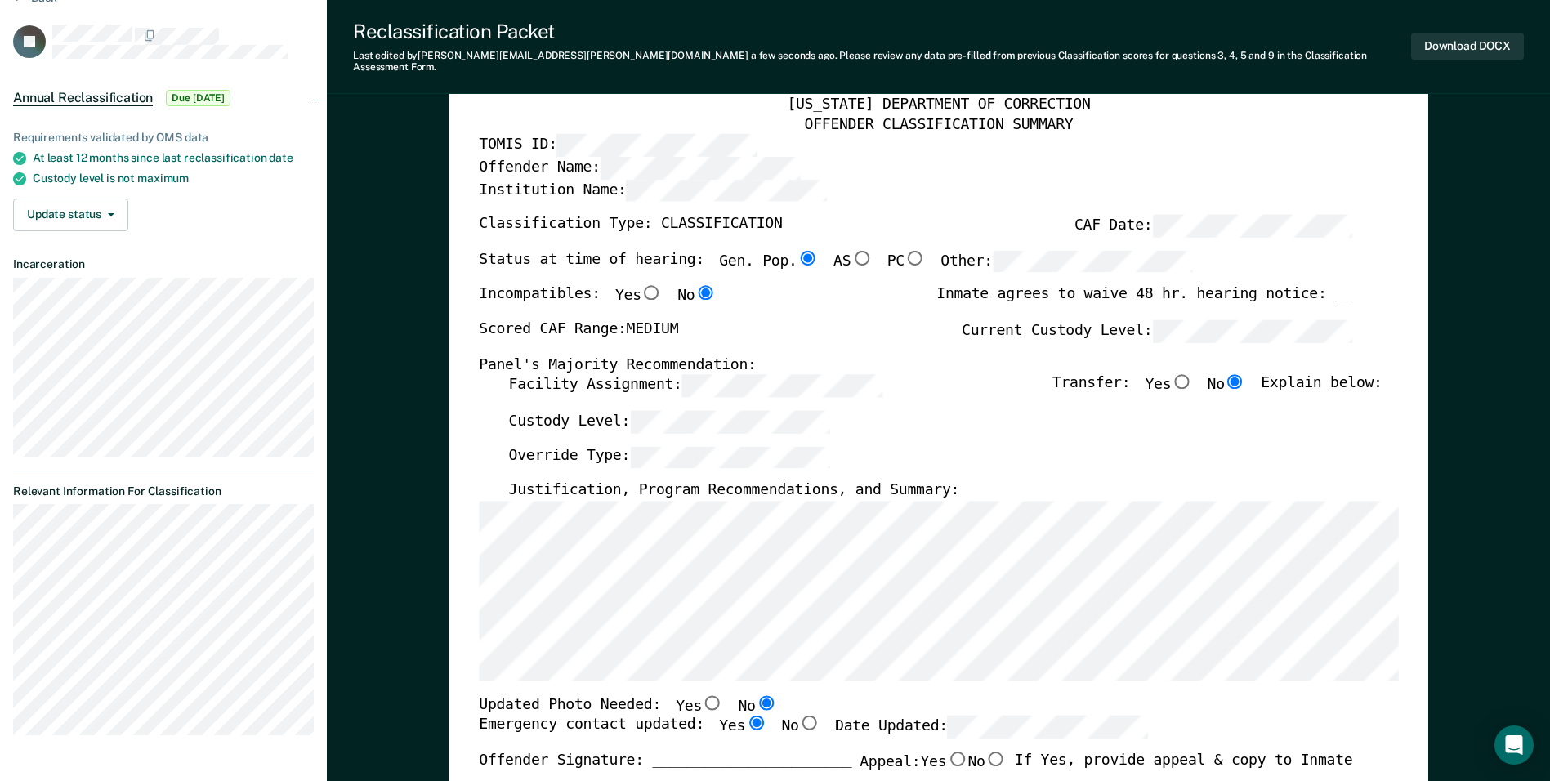
radio input "true"
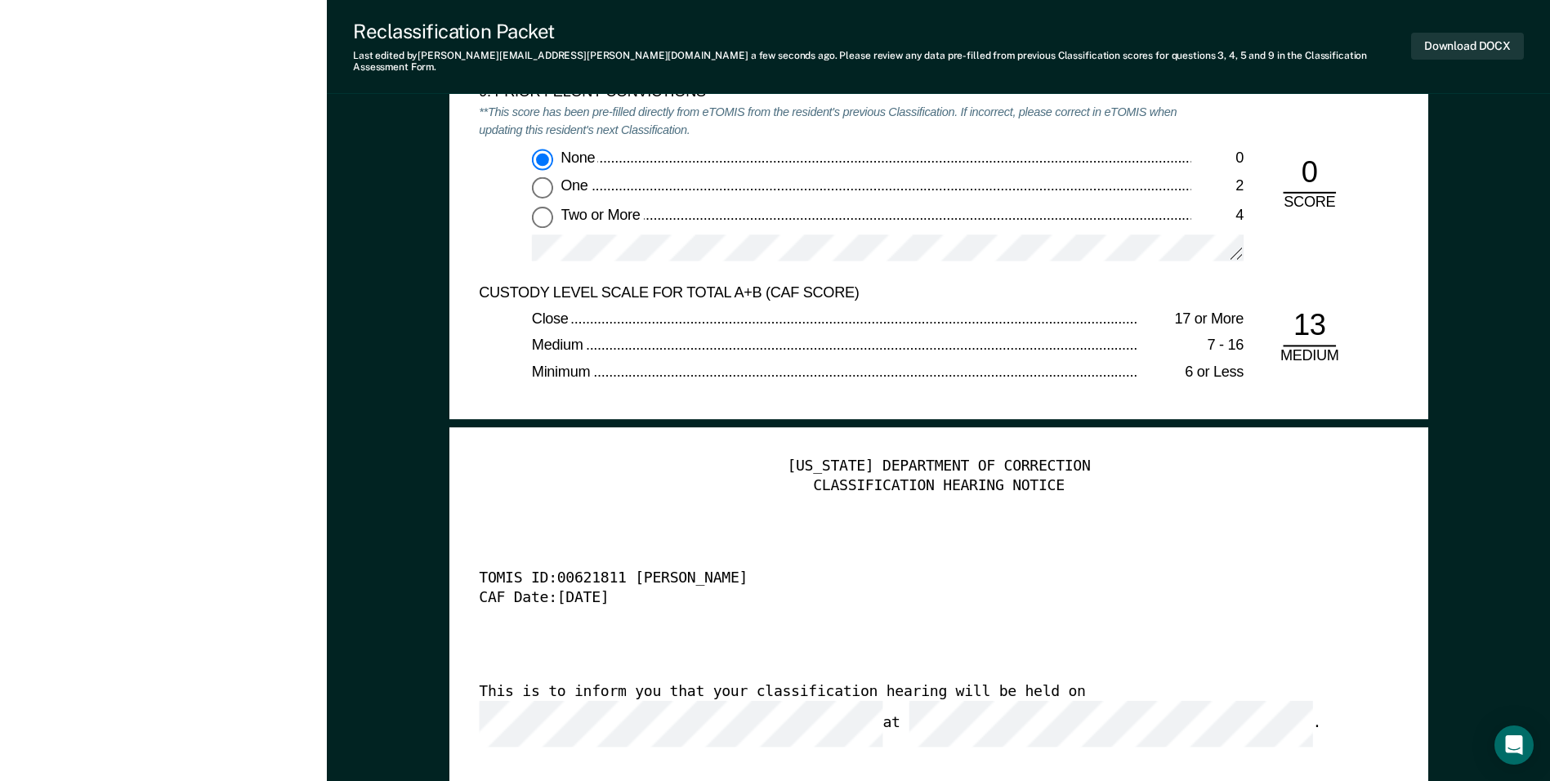
scroll to position [3922, 0]
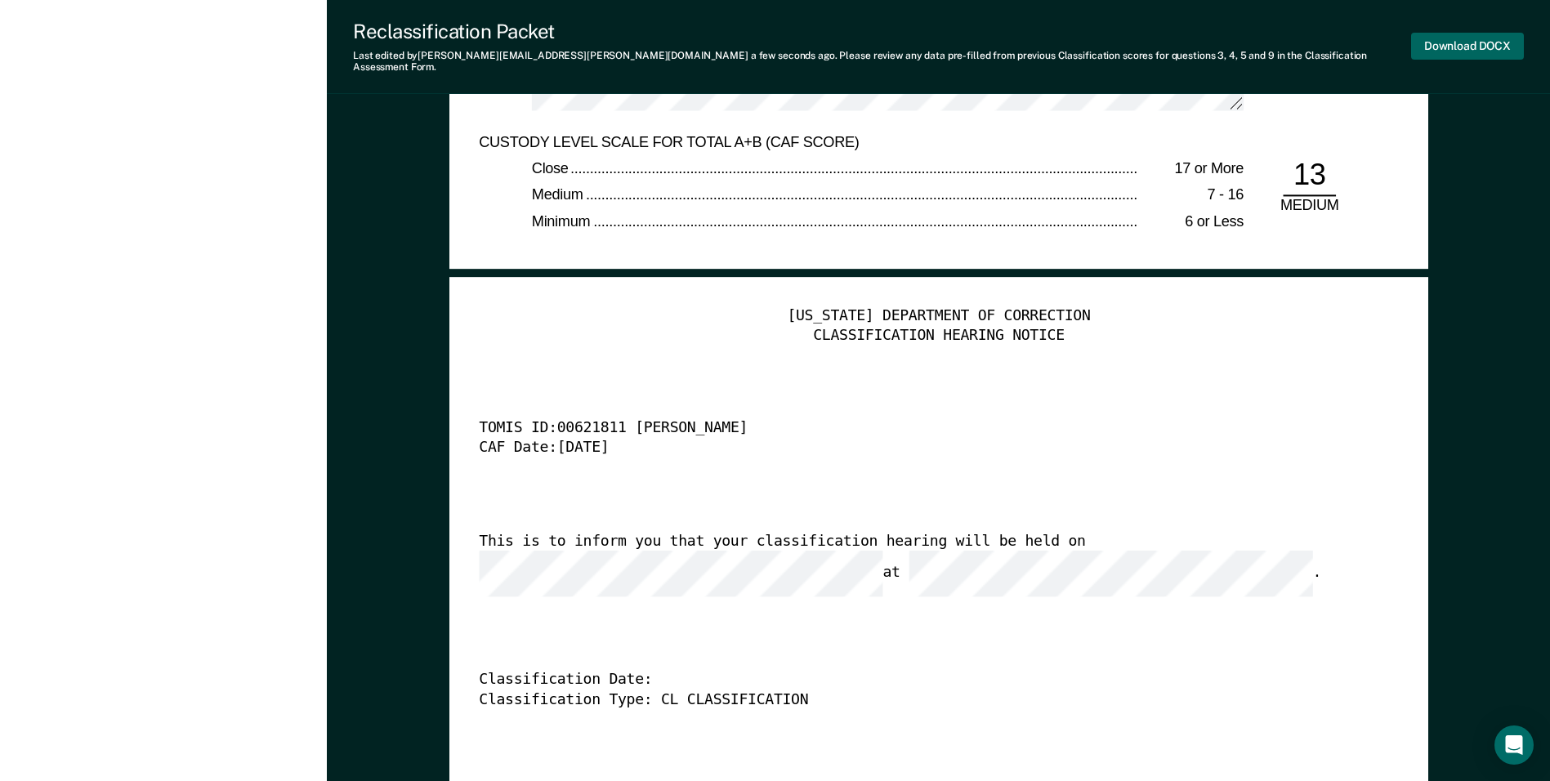
click at [1451, 39] on button "Download DOCX" at bounding box center [1467, 46] width 113 height 27
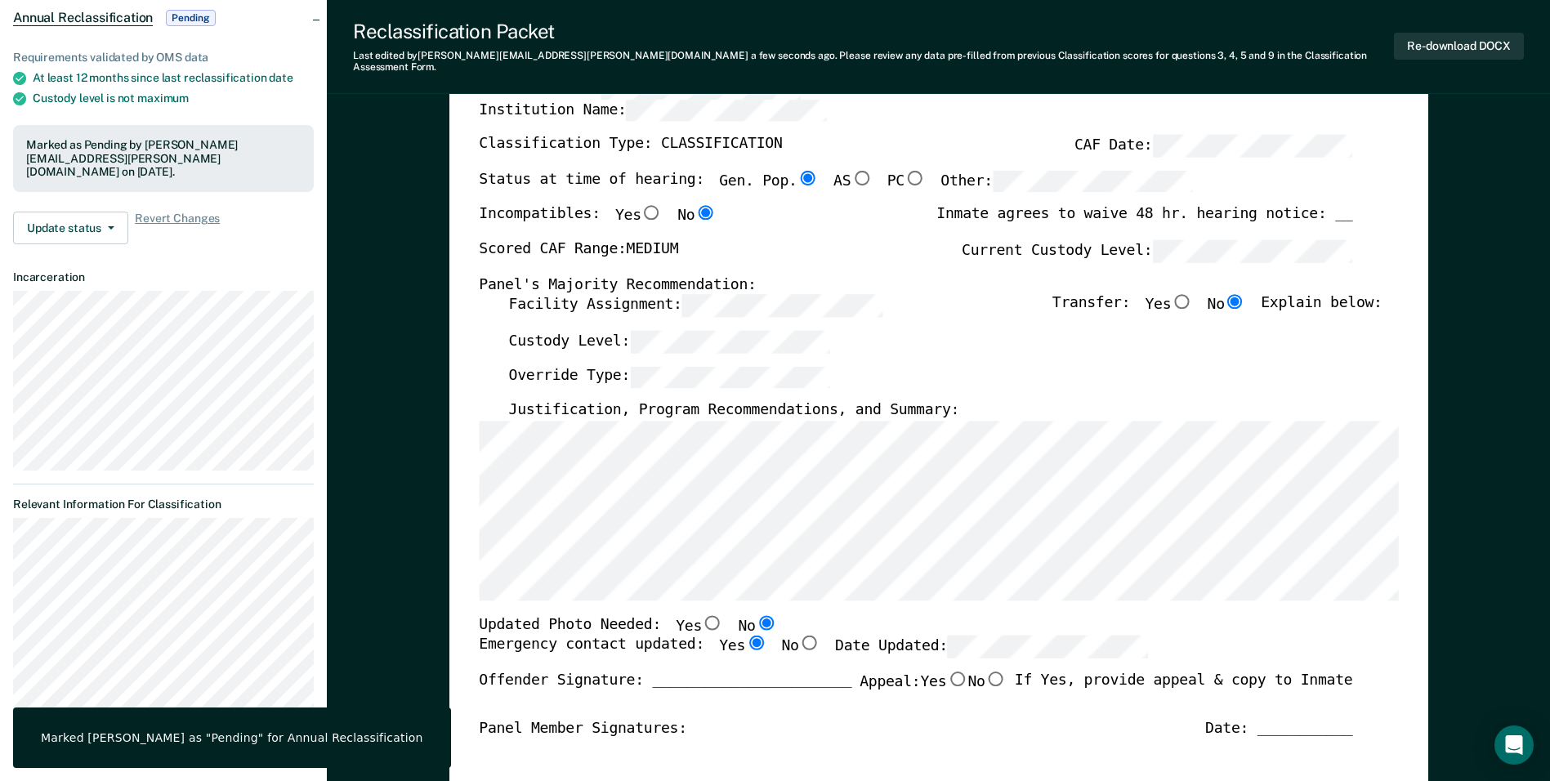
scroll to position [0, 0]
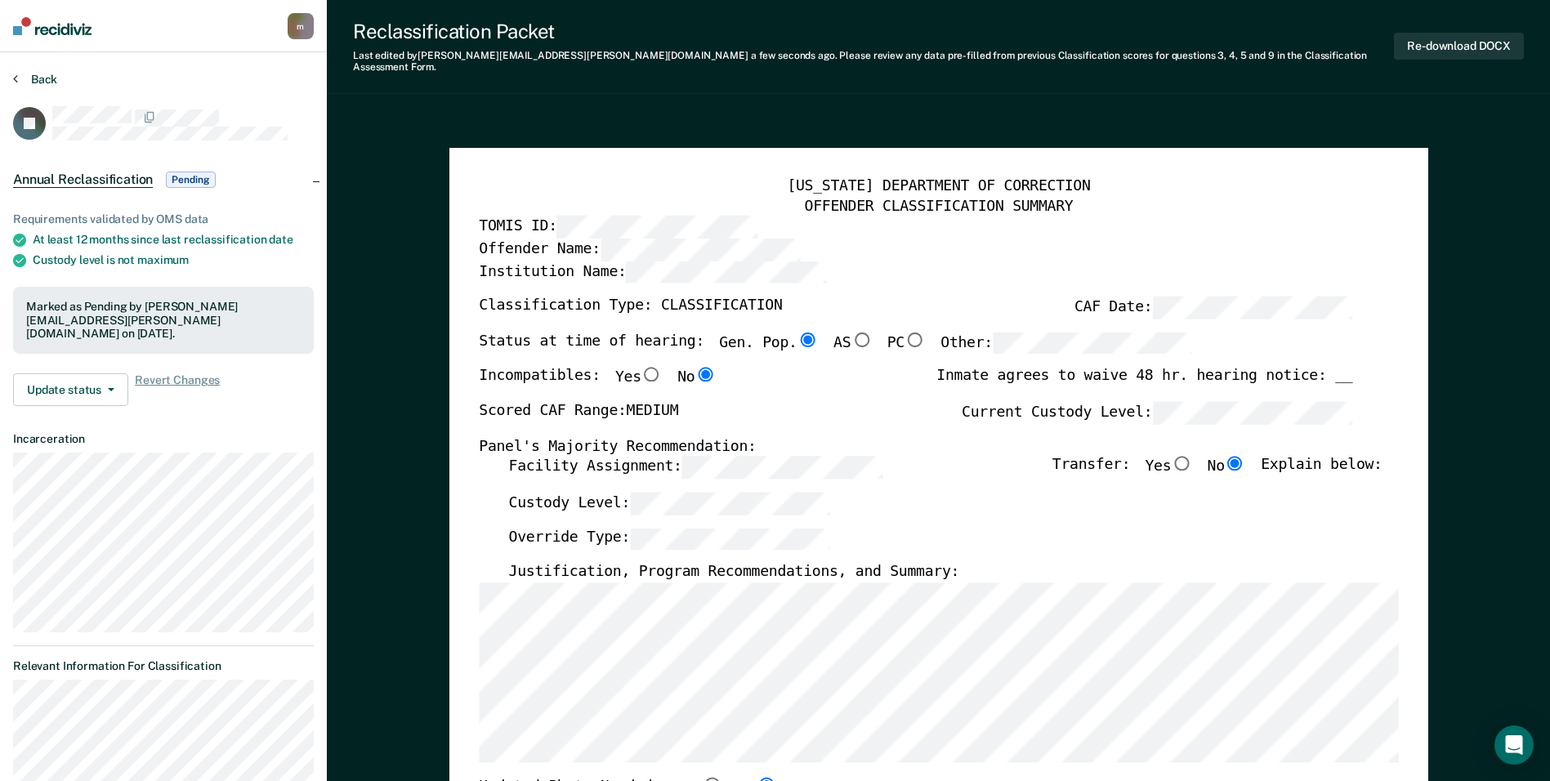
click at [46, 77] on button "Back" at bounding box center [35, 79] width 44 height 15
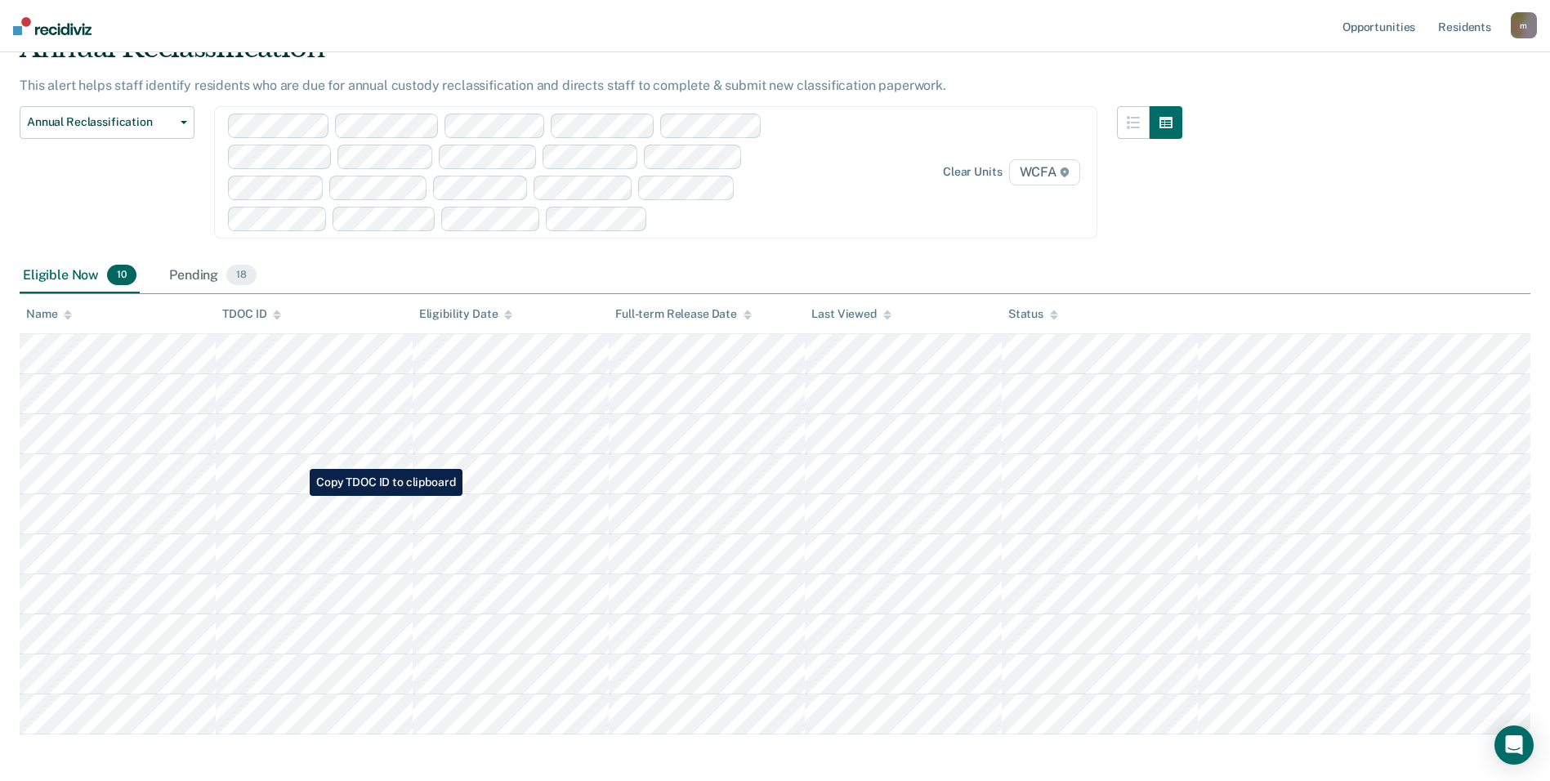
scroll to position [153, 0]
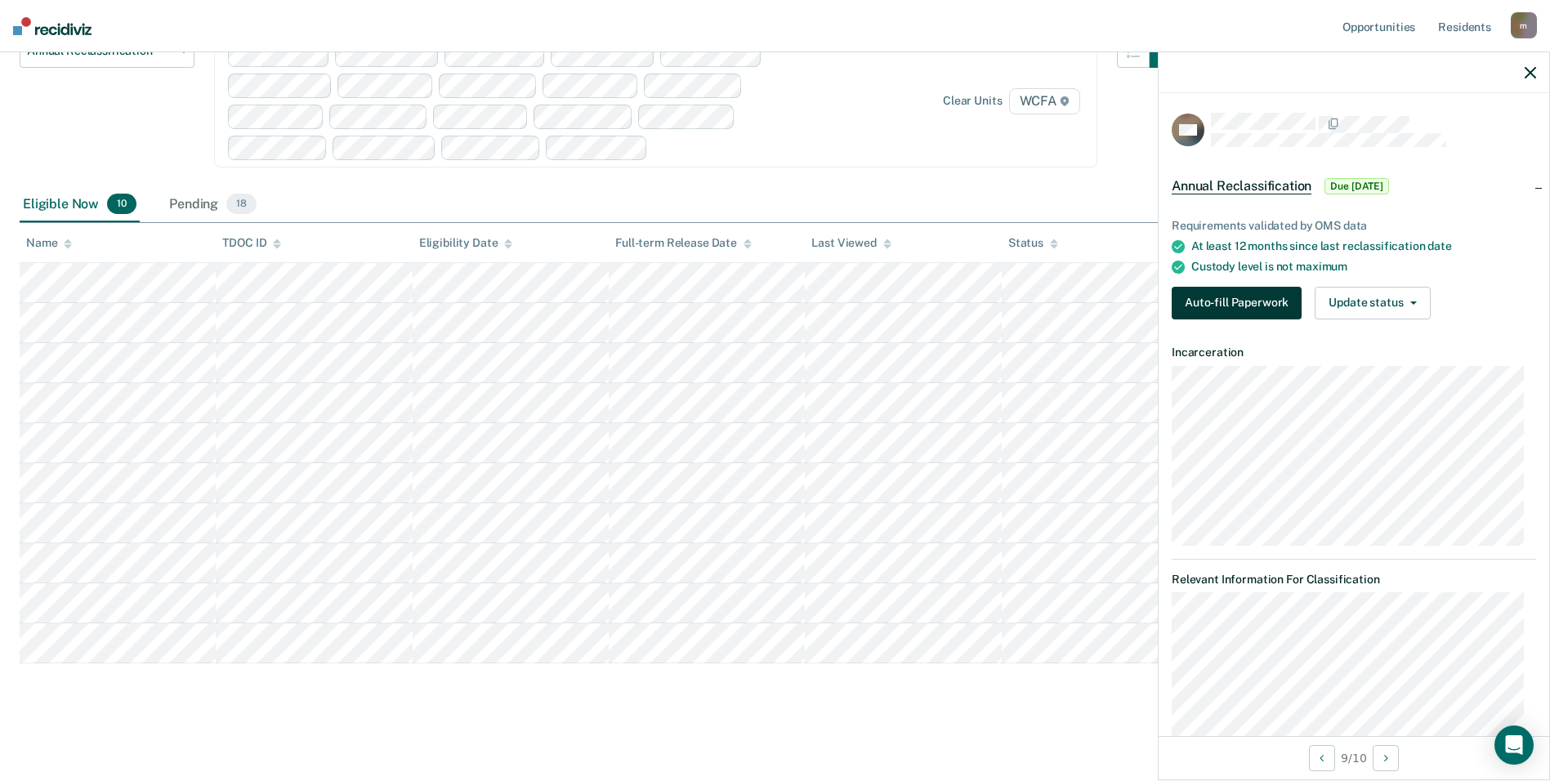
click at [1223, 304] on button "Auto-fill Paperwork" at bounding box center [1237, 303] width 130 height 33
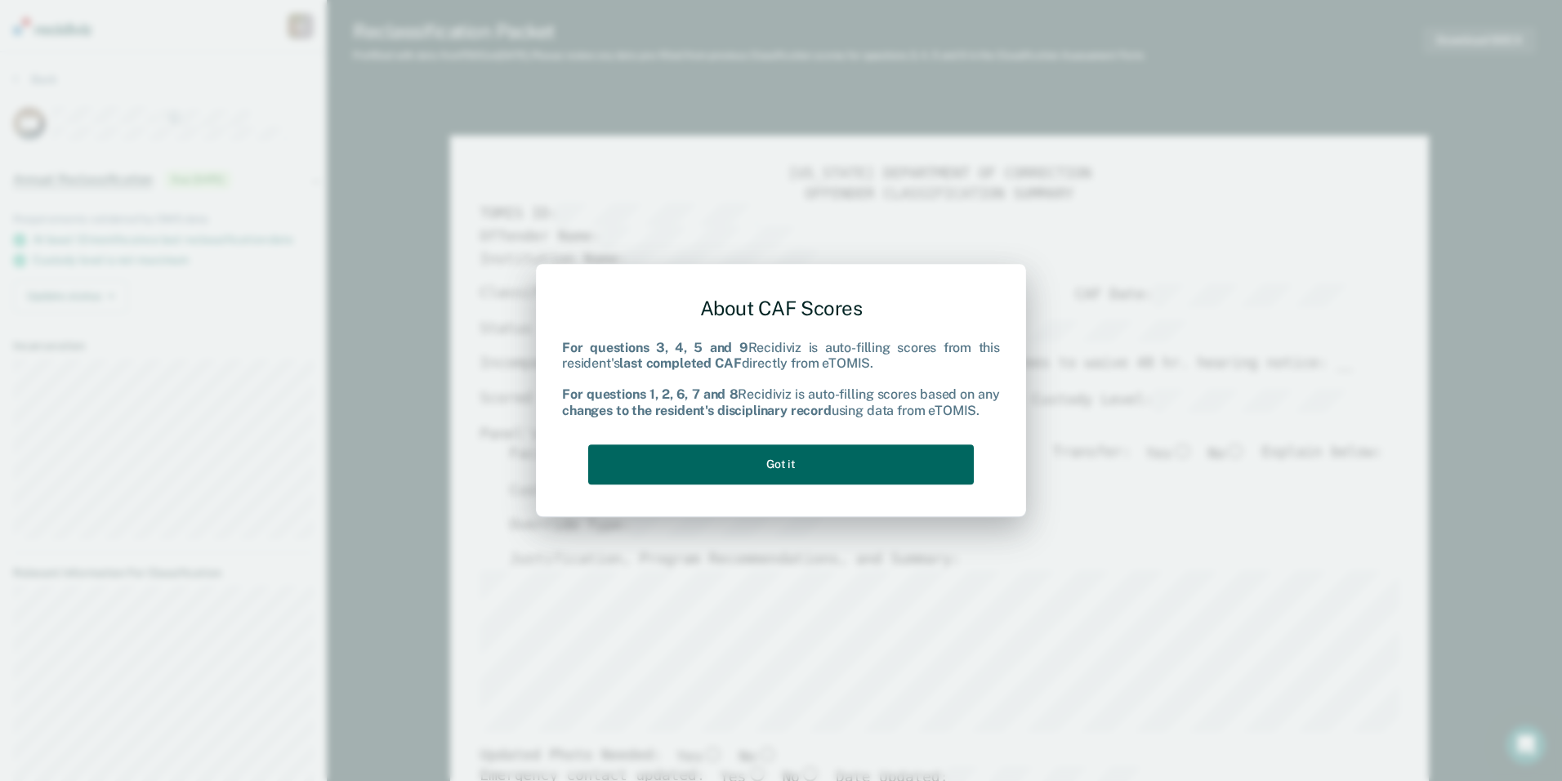
drag, startPoint x: 902, startPoint y: 449, endPoint x: 971, endPoint y: 415, distance: 76.7
click at [901, 449] on button "Got it" at bounding box center [781, 464] width 386 height 40
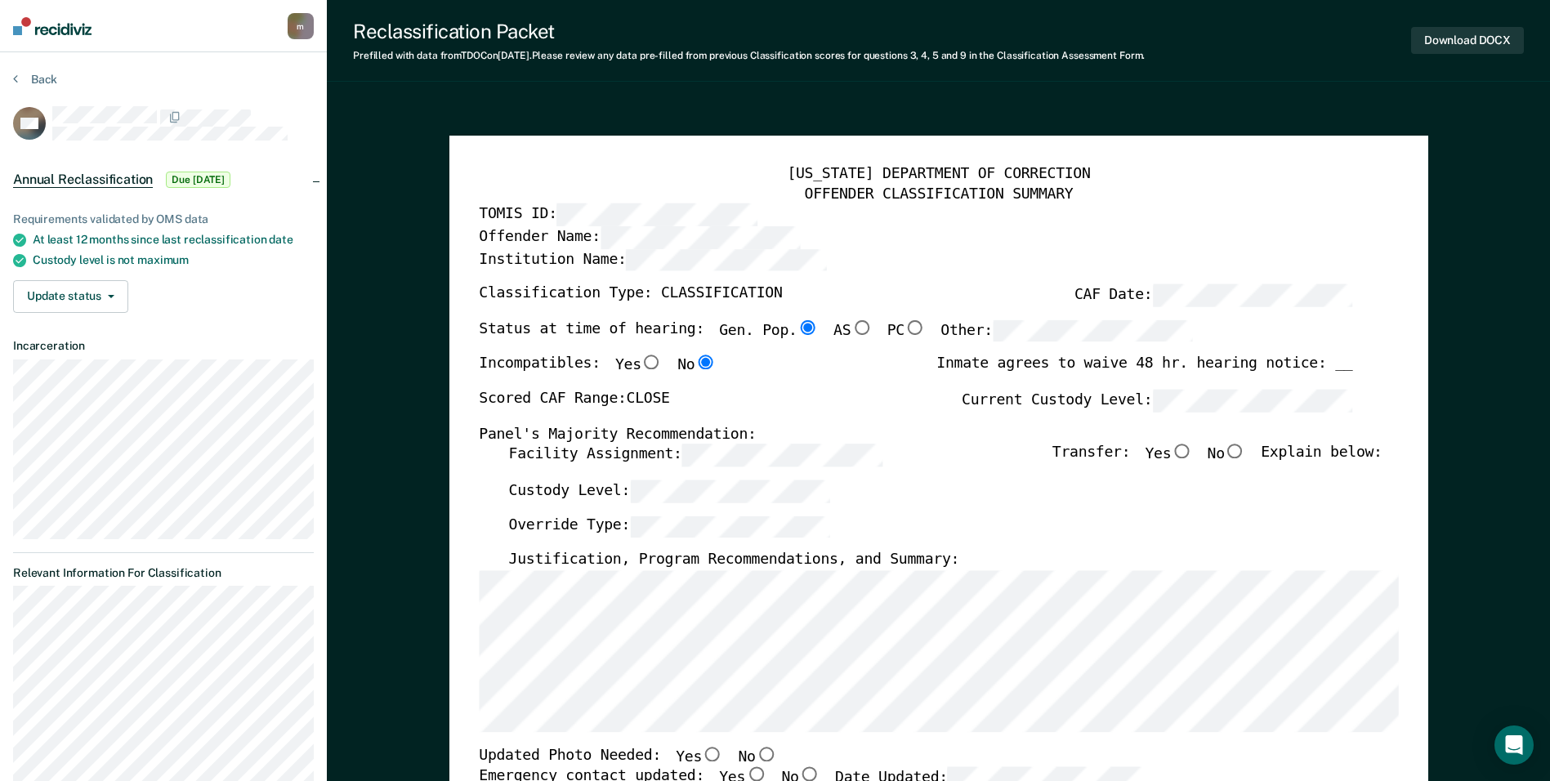
click at [1244, 450] on input "No" at bounding box center [1235, 451] width 21 height 15
type textarea "x"
radio input "true"
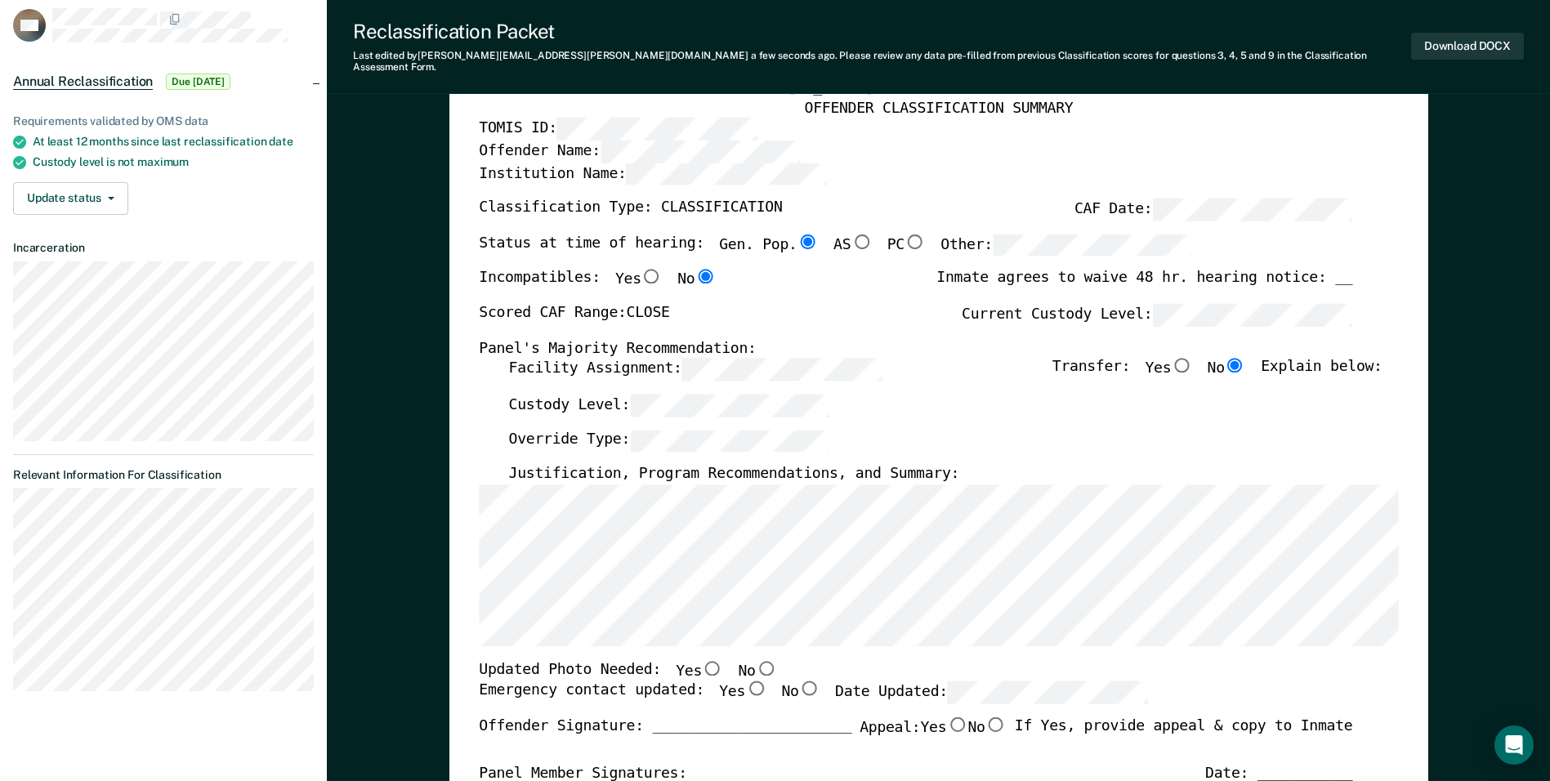
scroll to position [245, 0]
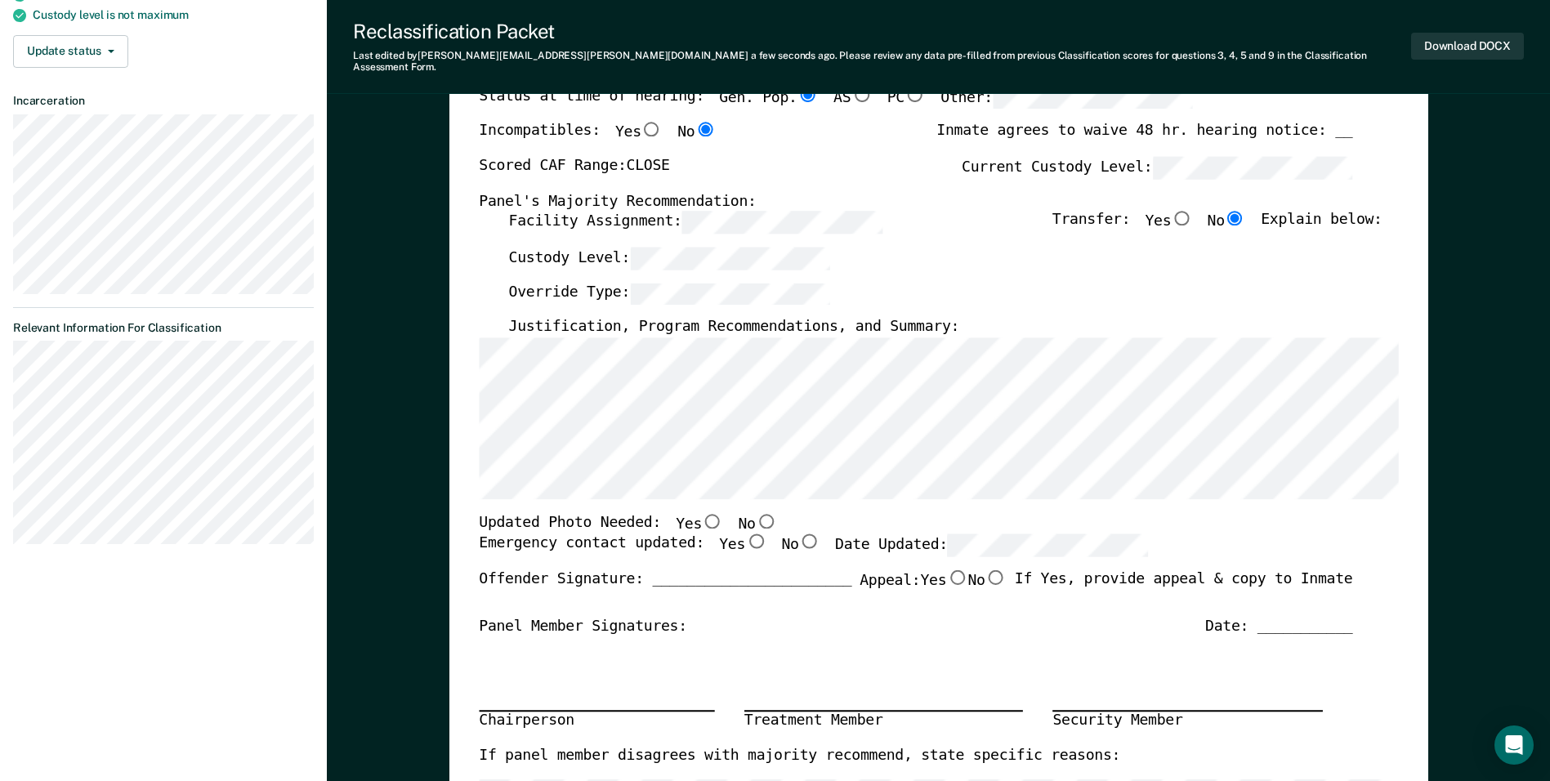
click at [745, 534] on input "Yes" at bounding box center [755, 541] width 21 height 15
type textarea "x"
radio input "true"
click at [702, 515] on input "Yes" at bounding box center [712, 520] width 21 height 15
type textarea "x"
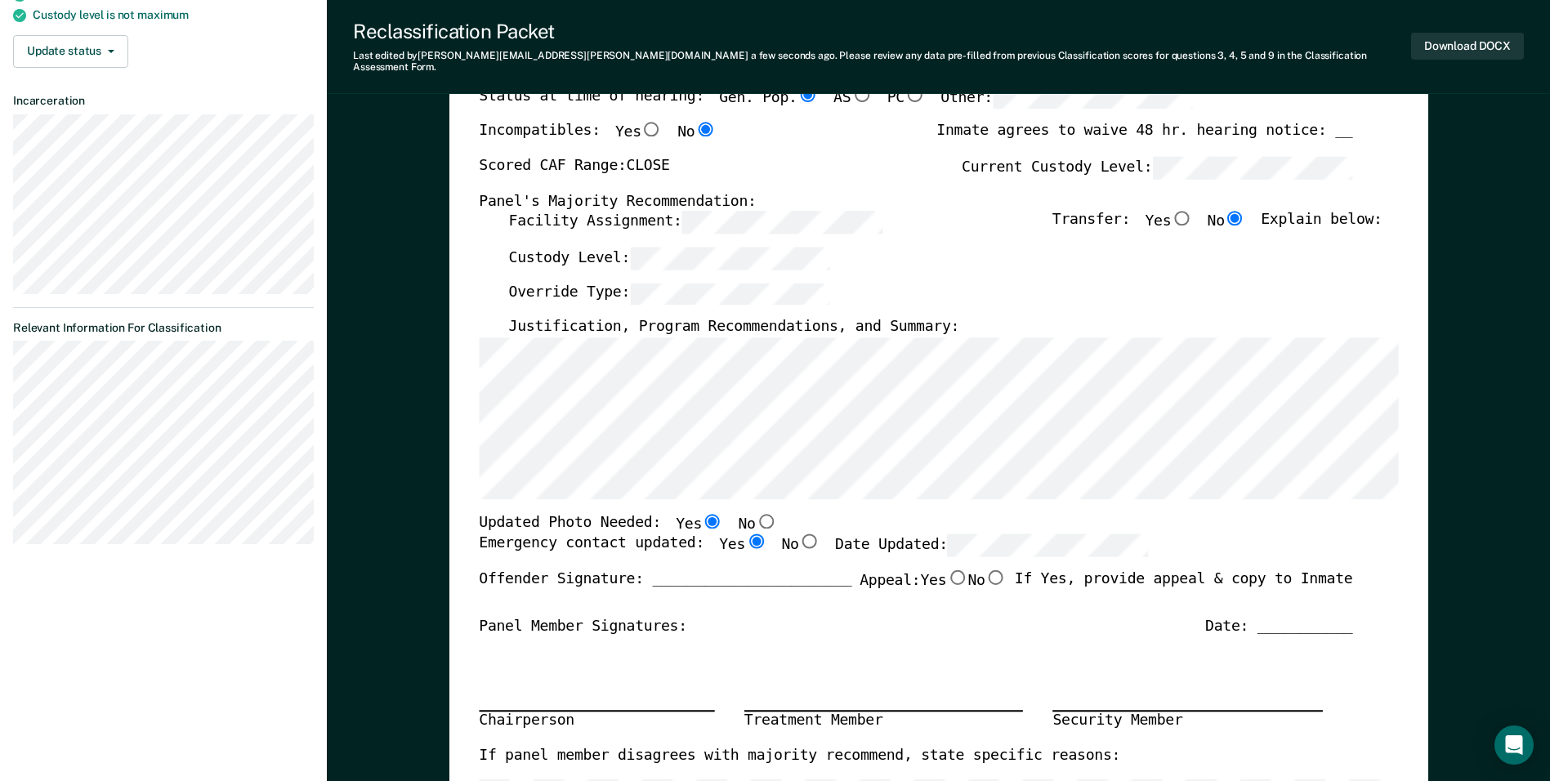
radio input "true"
click at [1447, 35] on button "Download DOCX" at bounding box center [1467, 46] width 113 height 27
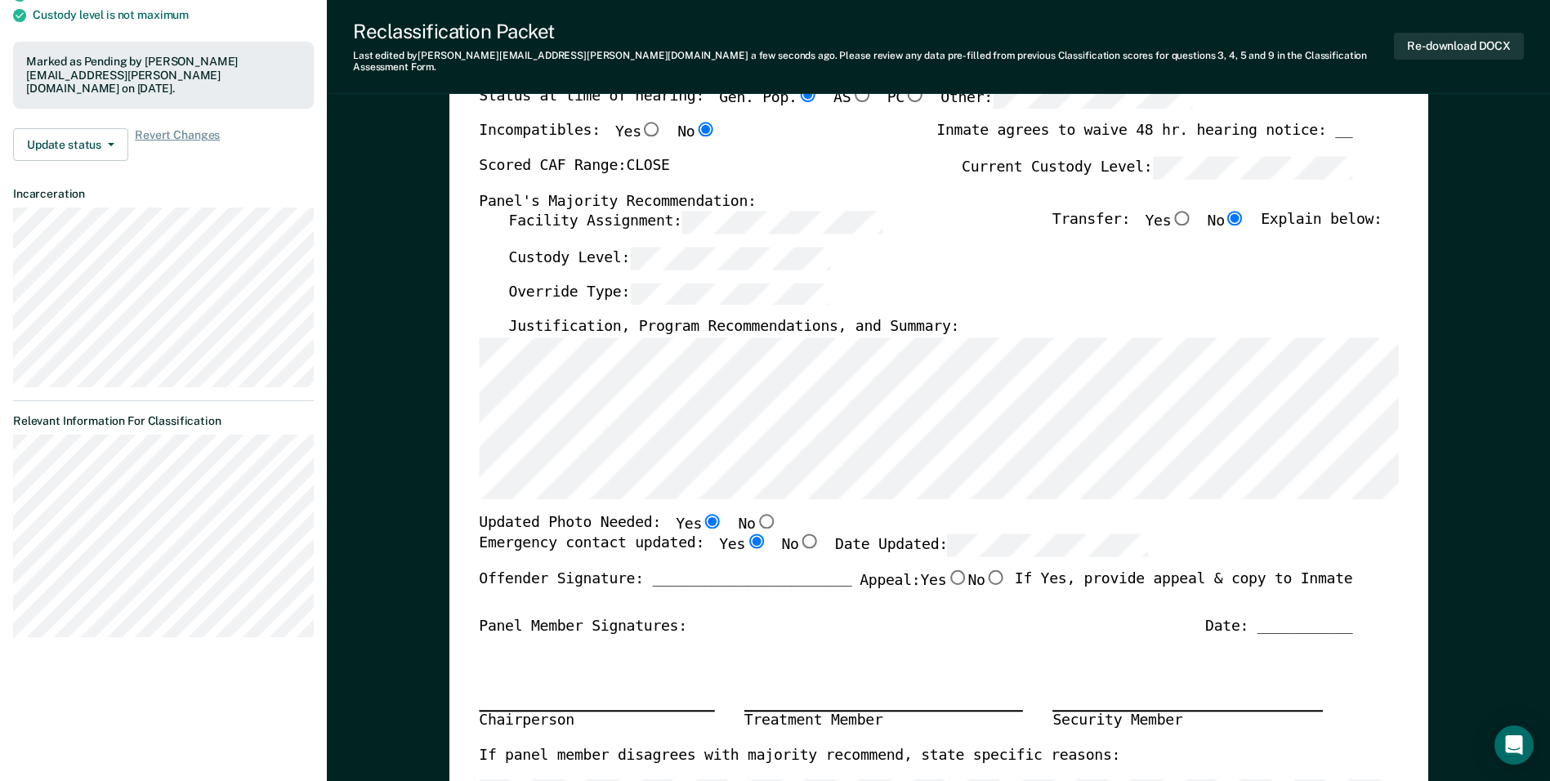
drag, startPoint x: 818, startPoint y: 166, endPoint x: 767, endPoint y: 172, distance: 51.1
click at [818, 166] on div "Scored CAF Range: CLOSE Current Custody Level:" at bounding box center [915, 174] width 873 height 36
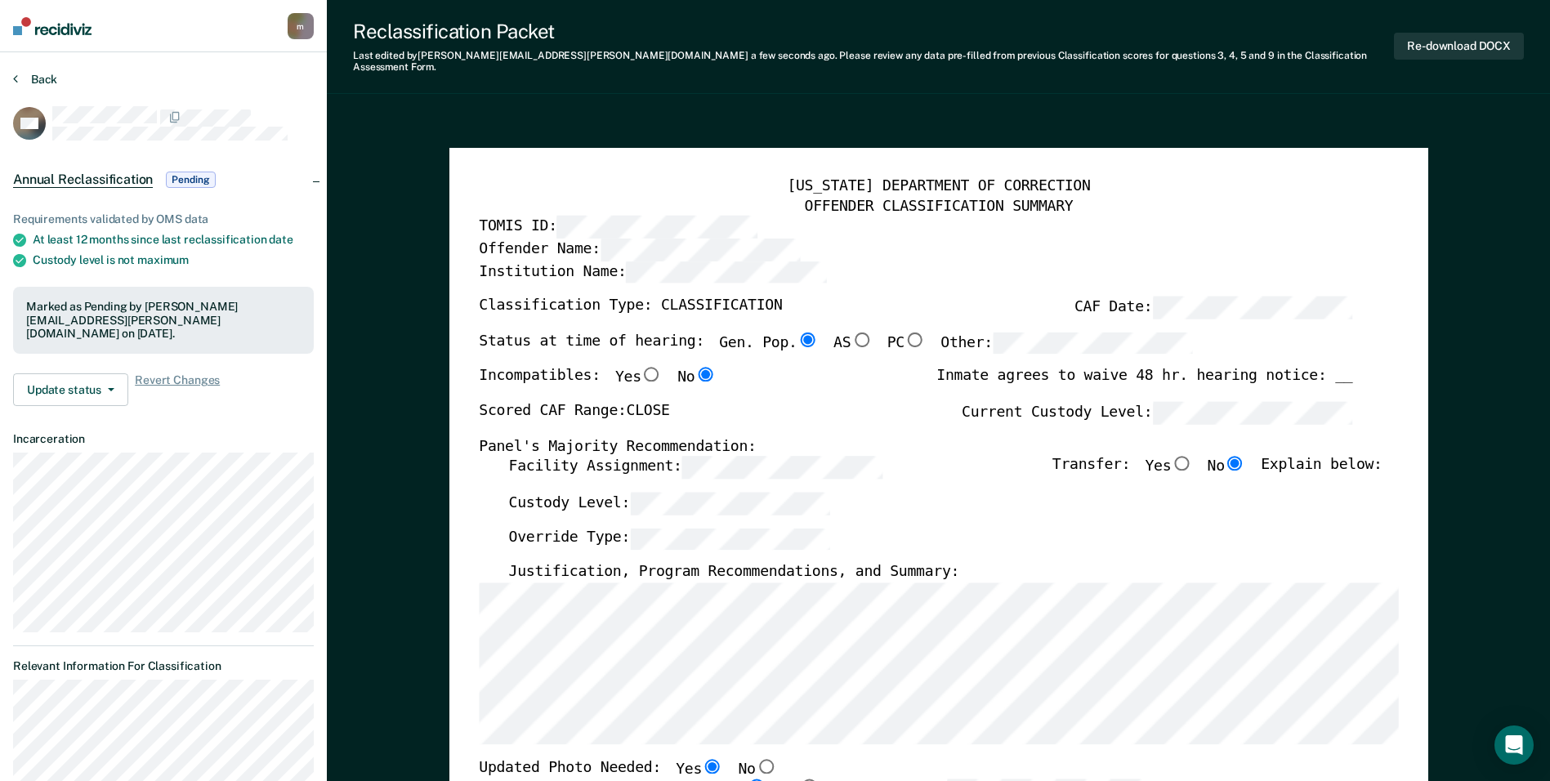
click at [34, 84] on button "Back" at bounding box center [35, 79] width 44 height 15
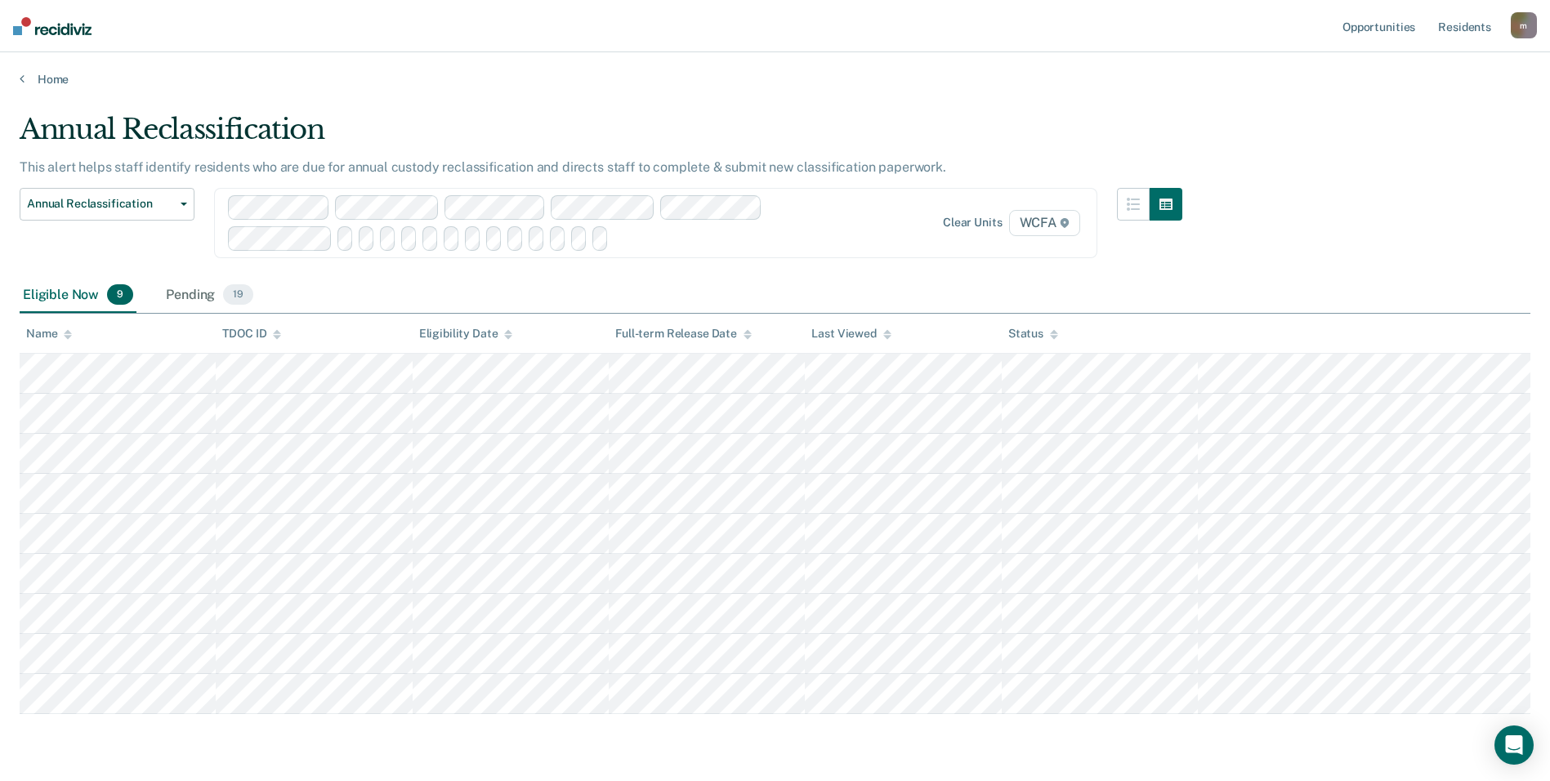
scroll to position [113, 0]
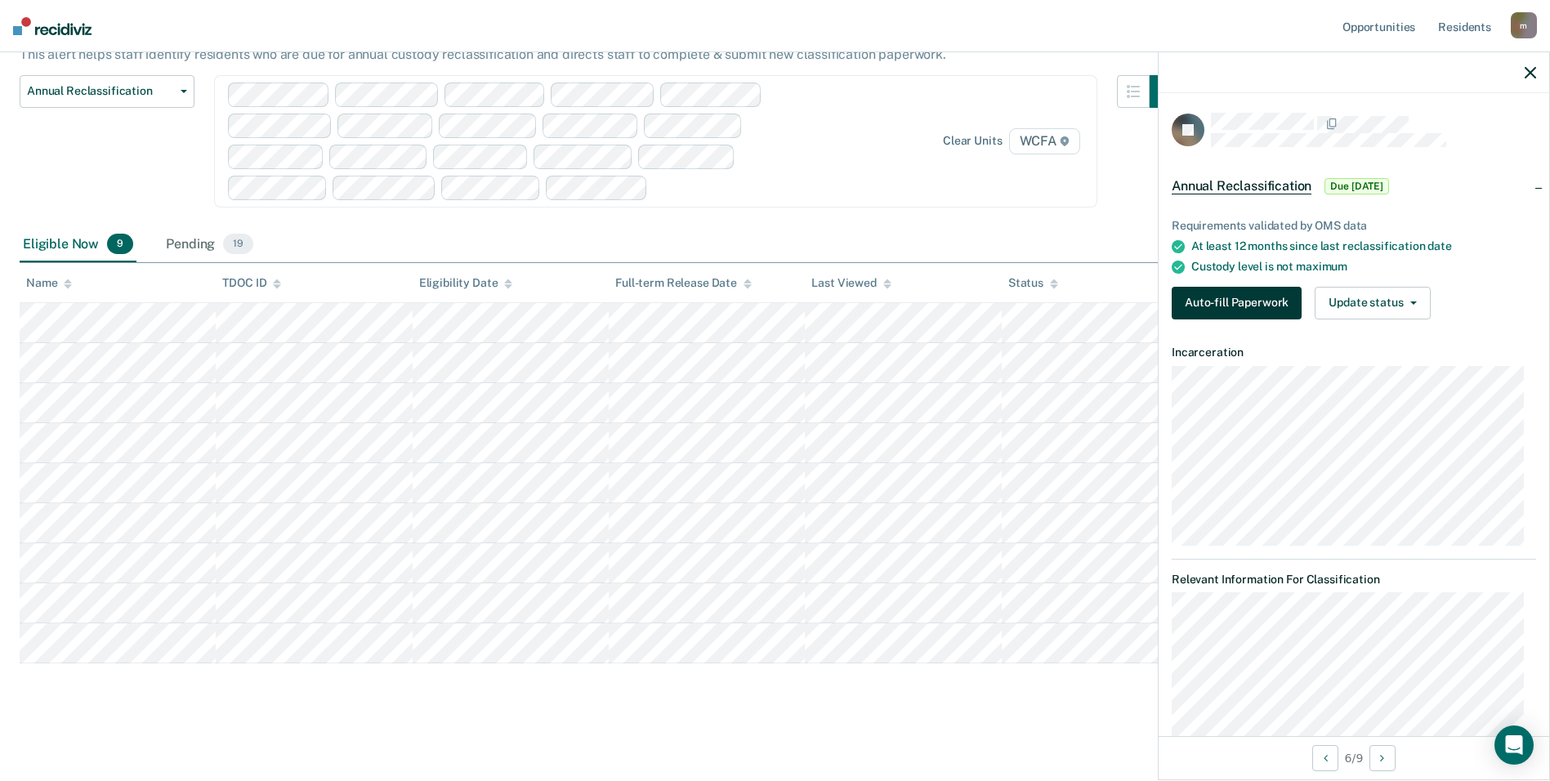
click at [1195, 294] on button "Auto-fill Paperwork" at bounding box center [1237, 303] width 130 height 33
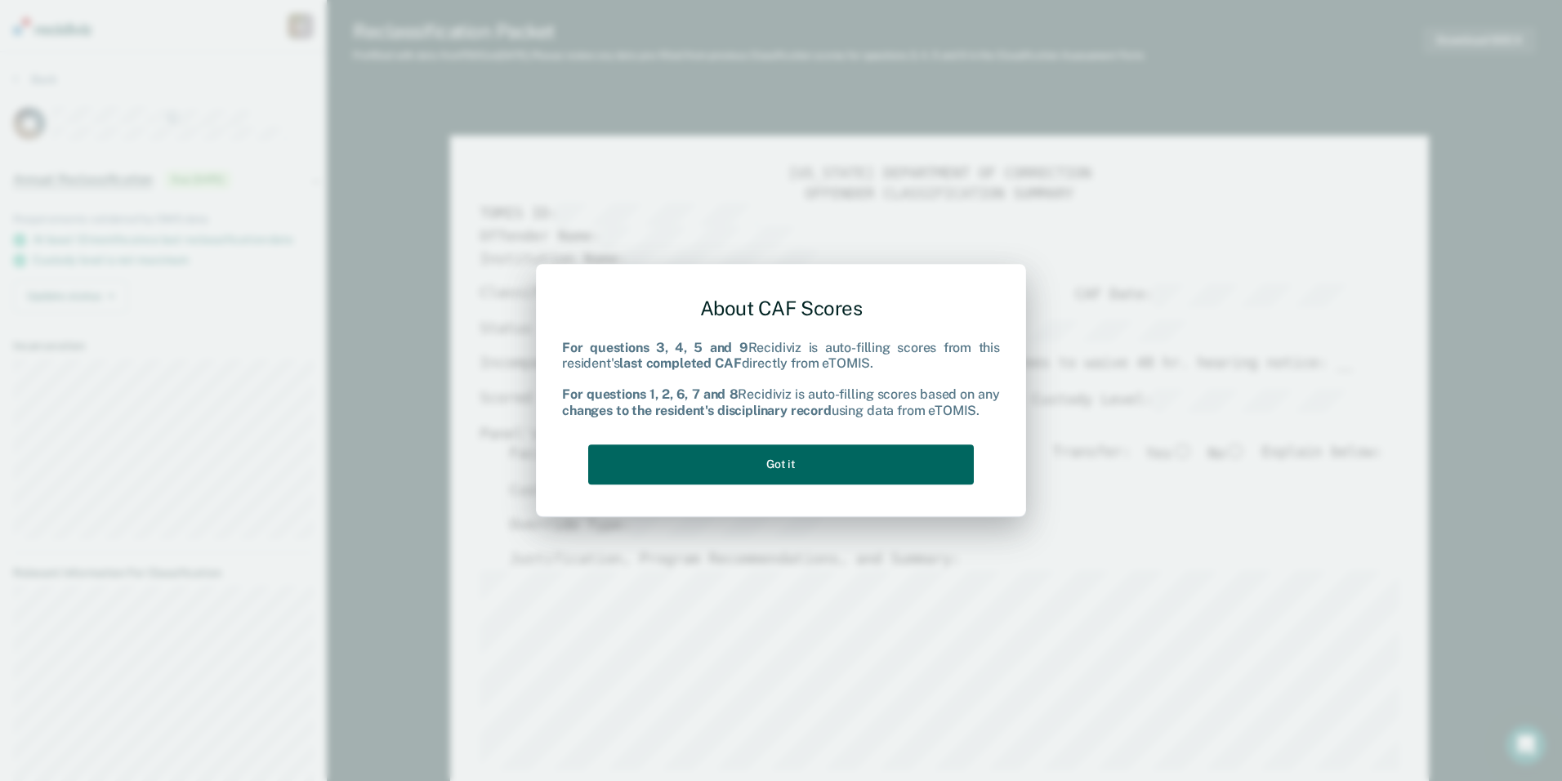
click at [751, 473] on button "Got it" at bounding box center [781, 464] width 386 height 40
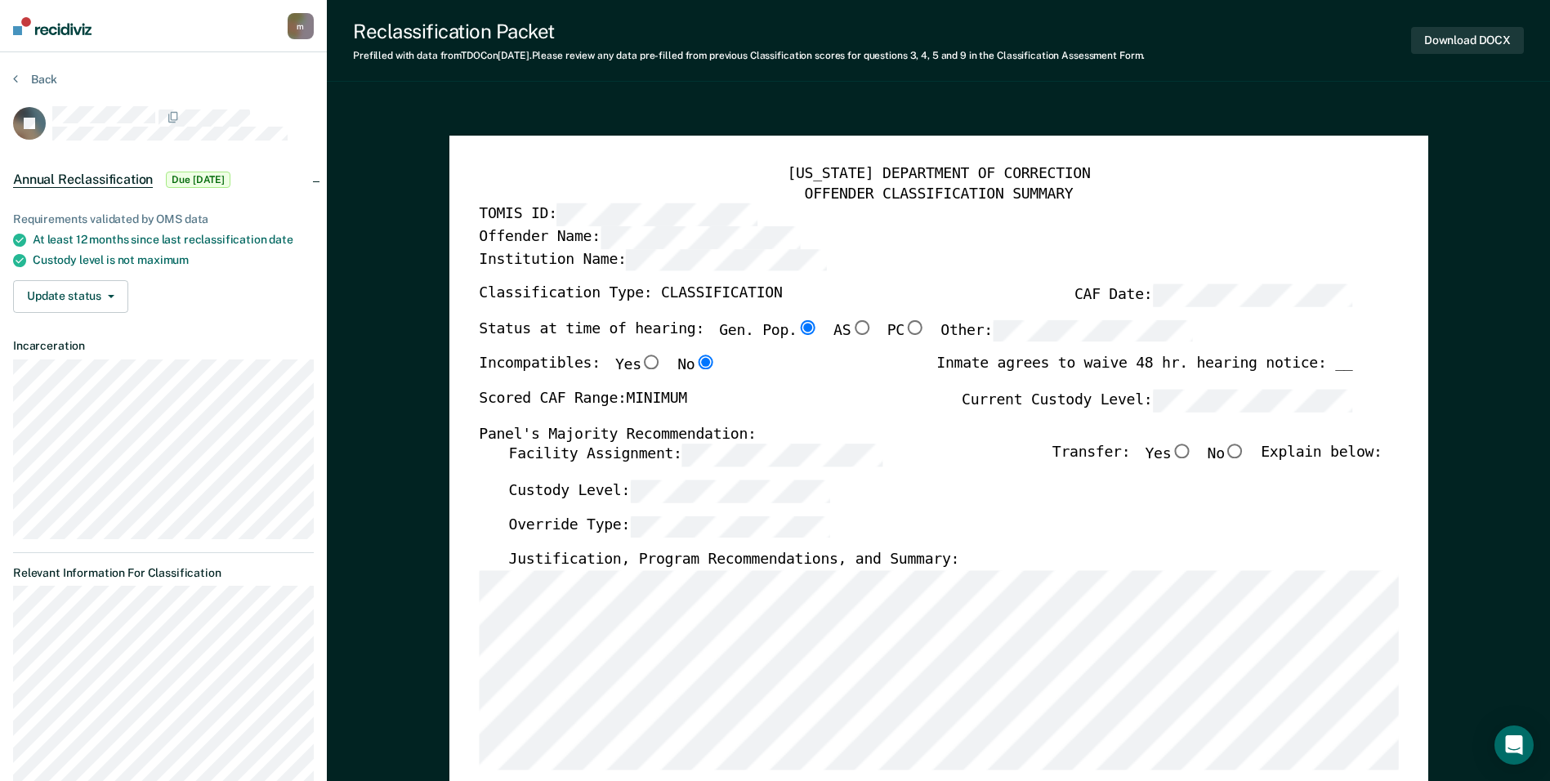
click at [1244, 452] on input "No" at bounding box center [1235, 451] width 21 height 15
type textarea "x"
radio input "true"
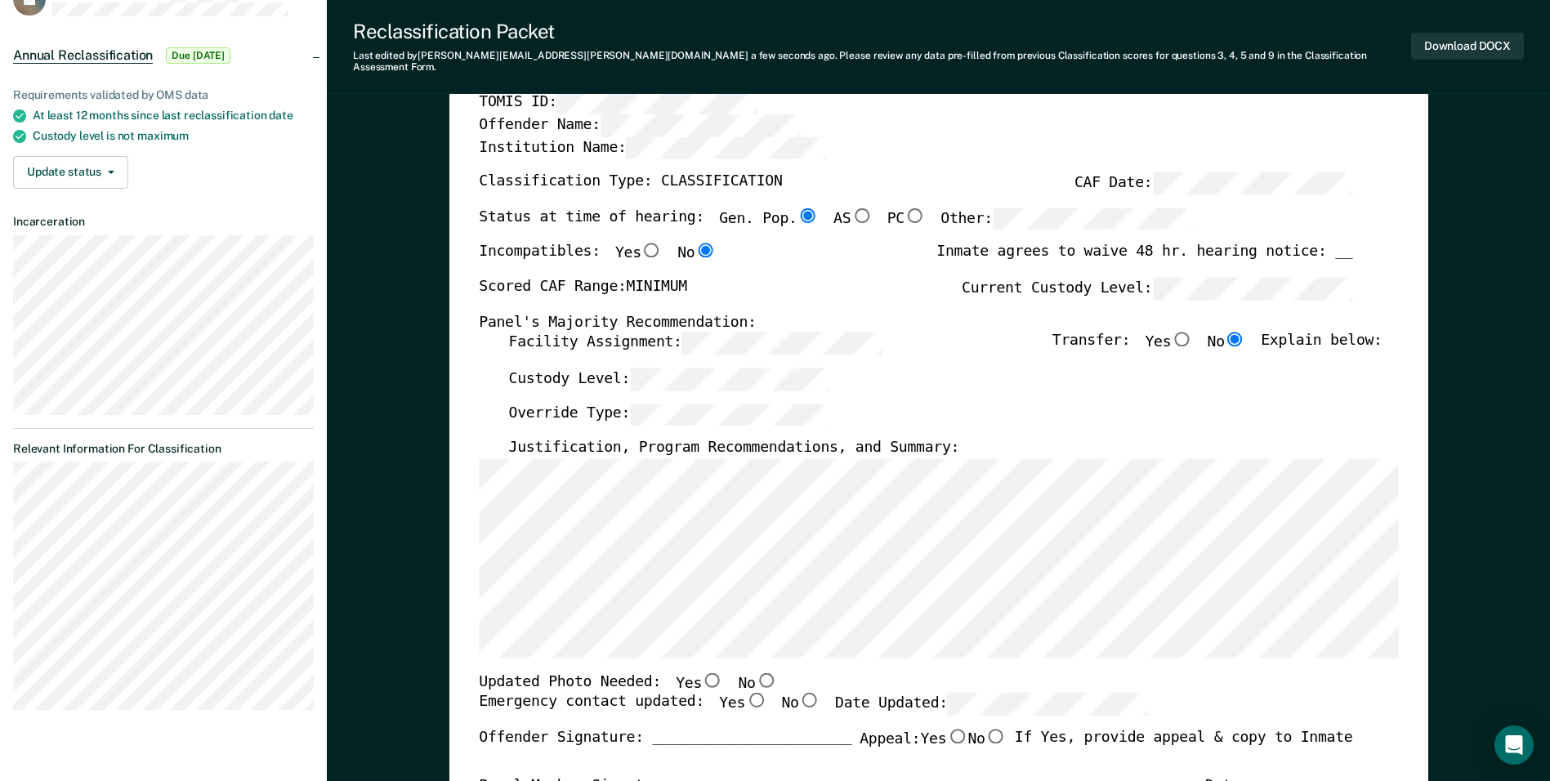
scroll to position [327, 0]
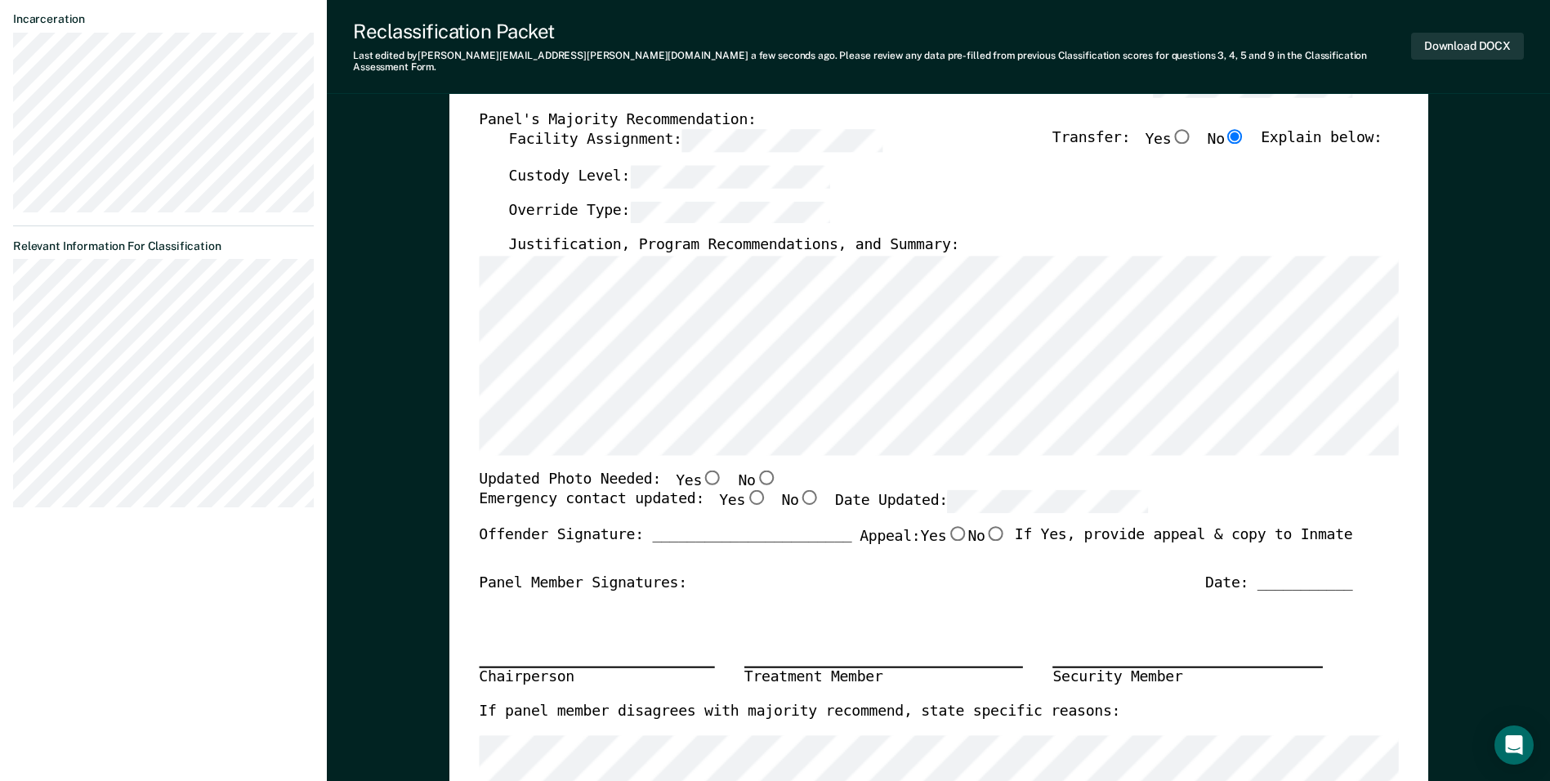
click at [745, 491] on input "Yes" at bounding box center [755, 497] width 21 height 15
type textarea "x"
radio input "true"
click at [769, 470] on div "Updated Photo Needed: Yes No" at bounding box center [915, 480] width 873 height 21
click at [702, 470] on input "Yes" at bounding box center [712, 477] width 21 height 15
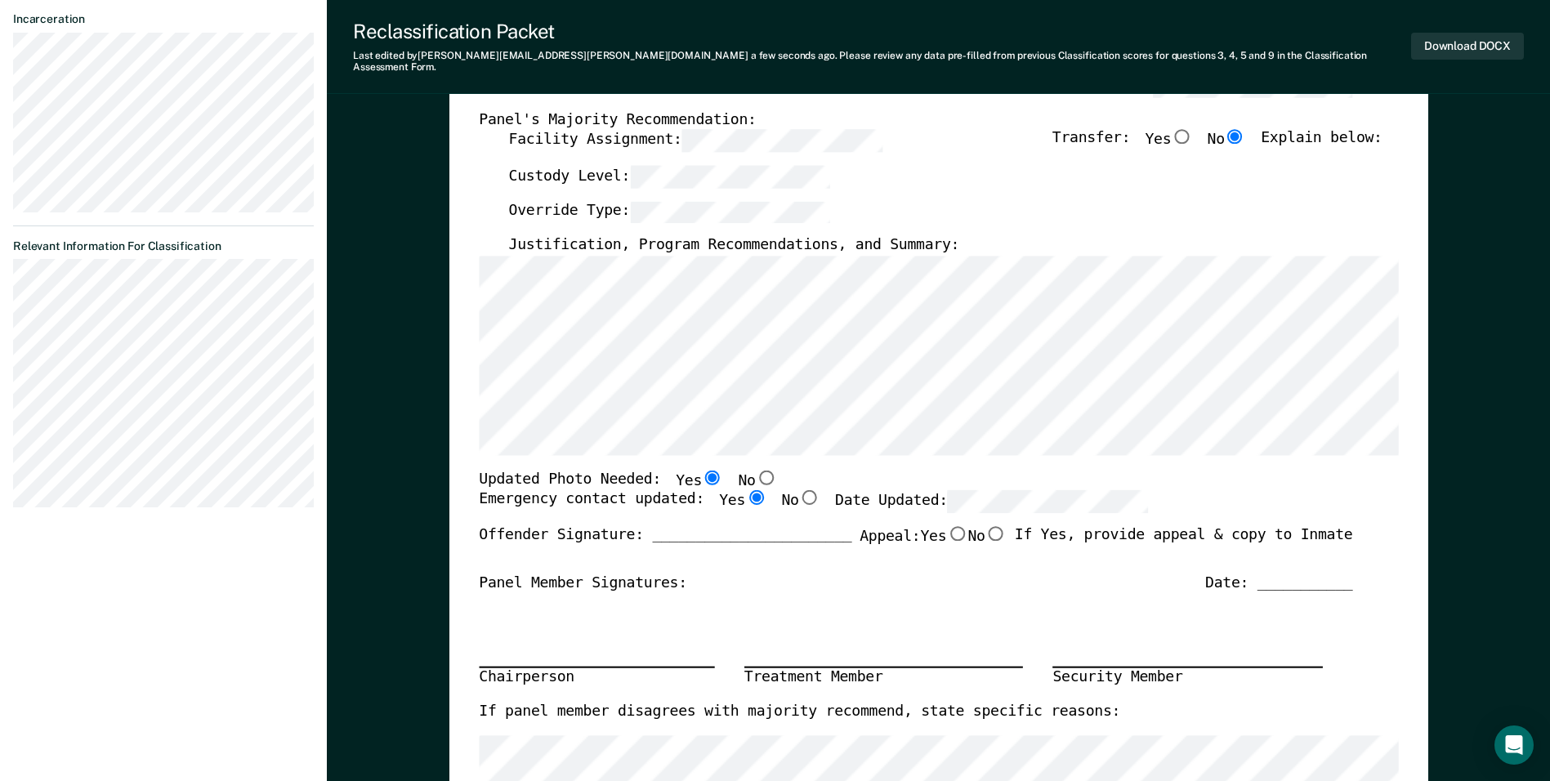
type textarea "x"
radio input "true"
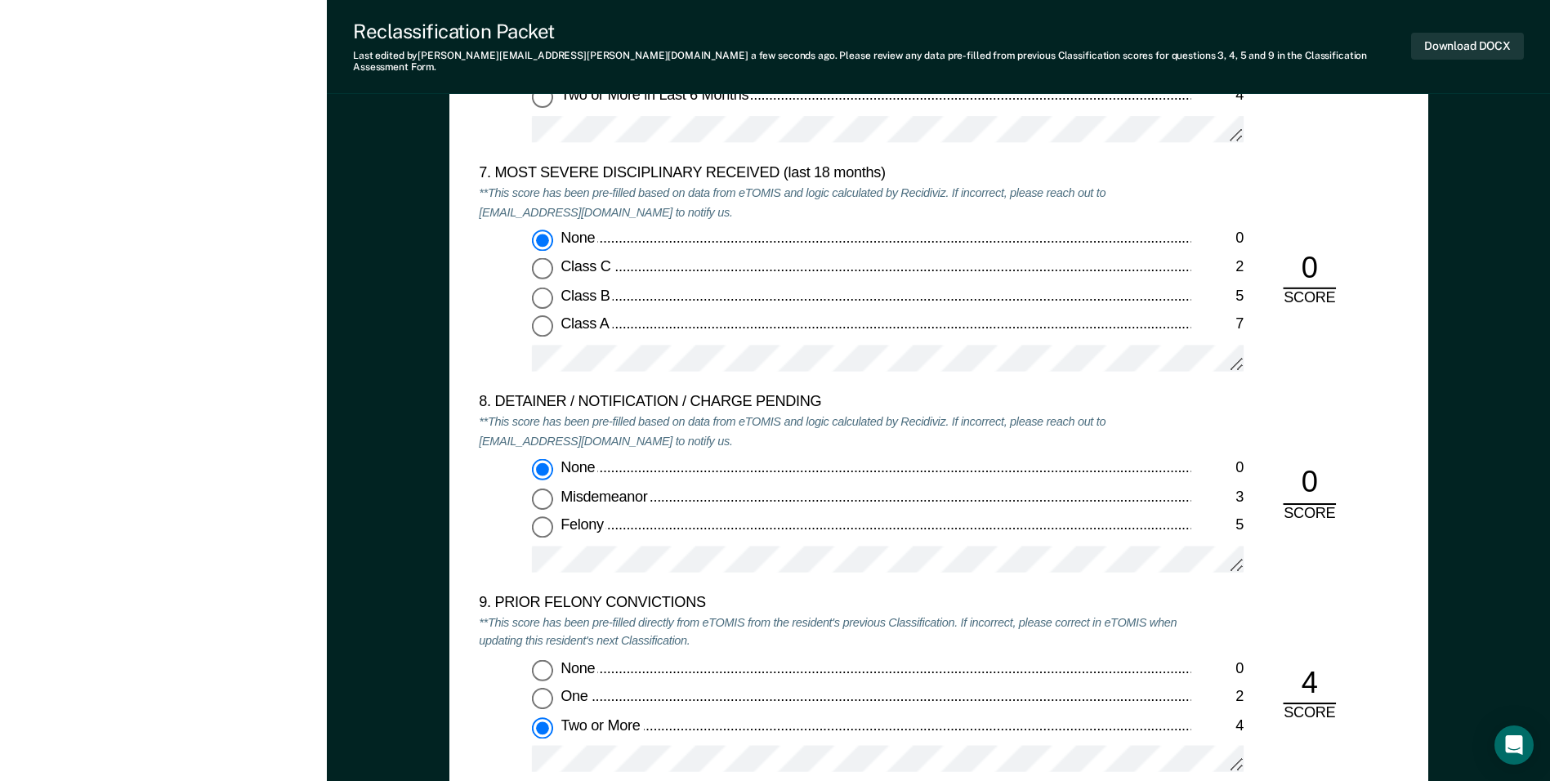
scroll to position [3187, 0]
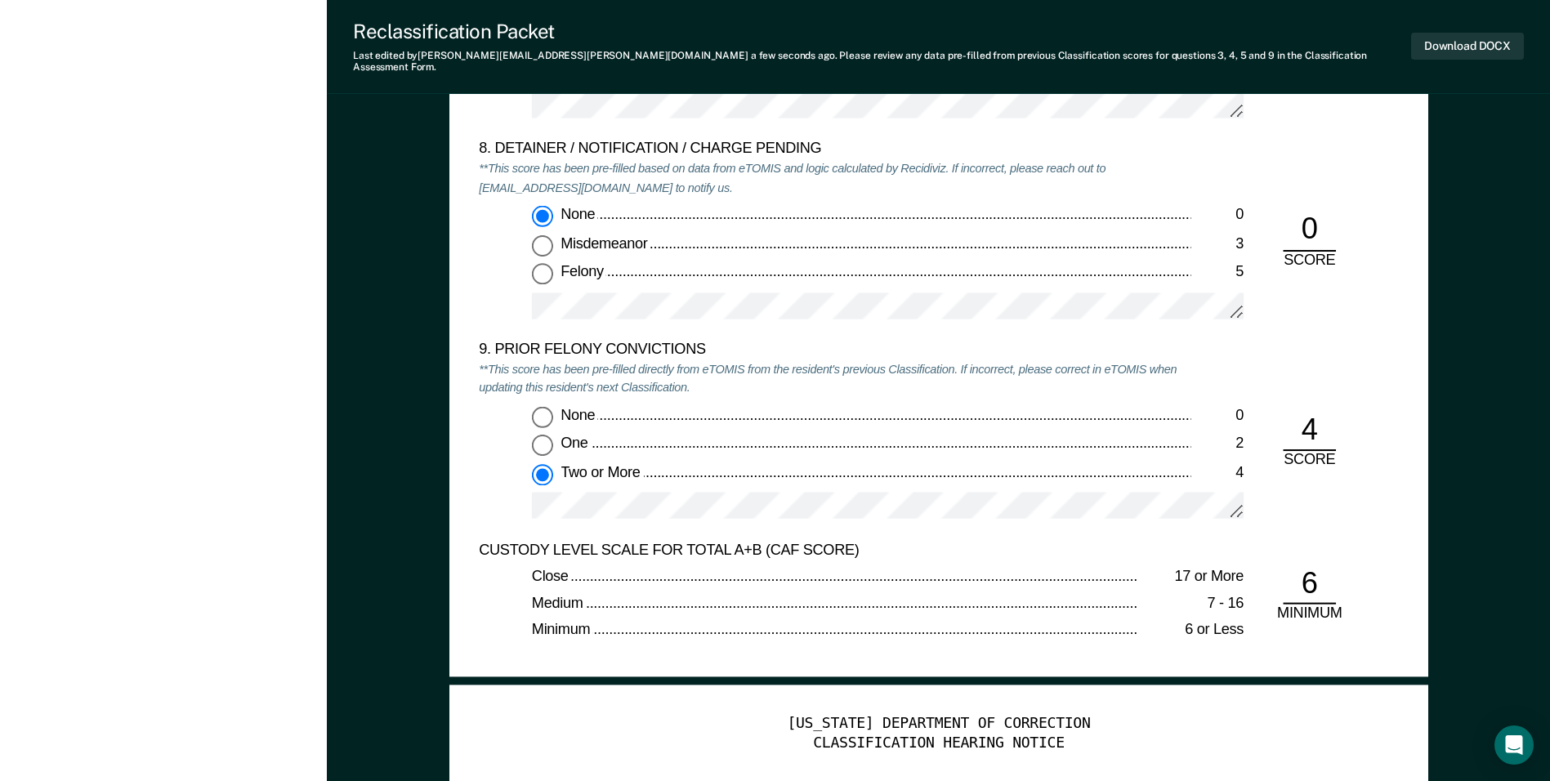
scroll to position [3350, 0]
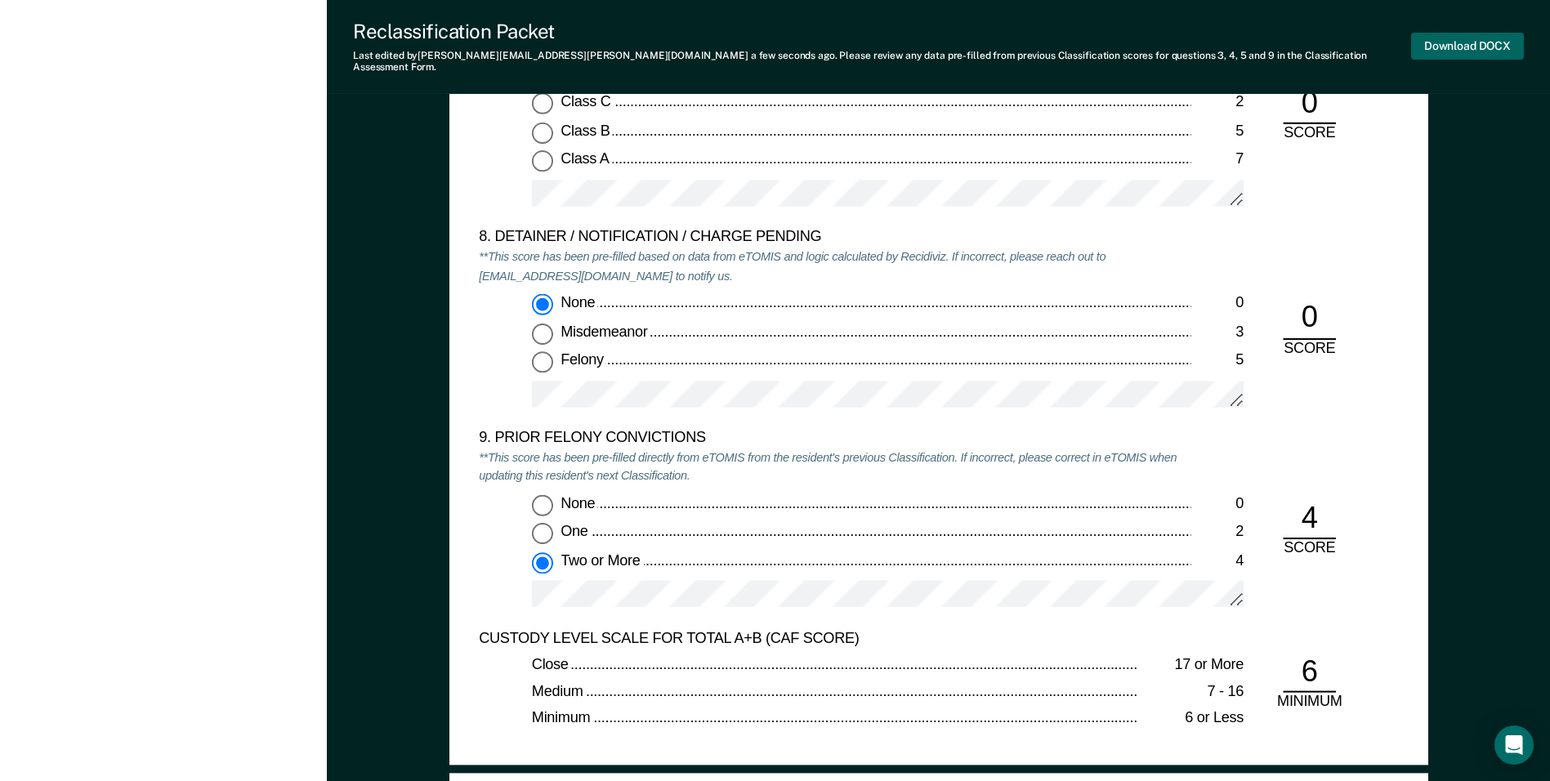
click at [1444, 38] on button "Download DOCX" at bounding box center [1467, 46] width 113 height 27
type textarea "x"
